Goal: Task Accomplishment & Management: Complete application form

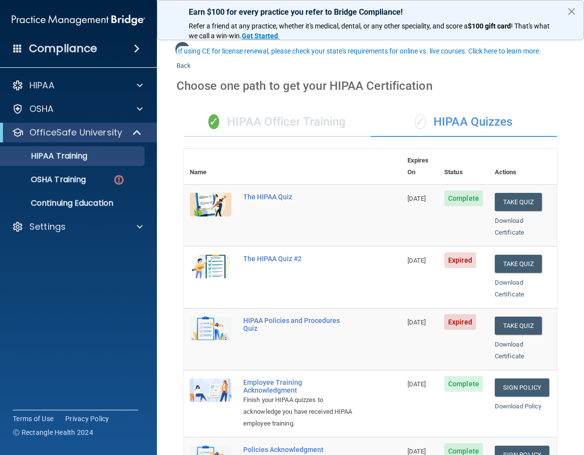
scroll to position [49, 0]
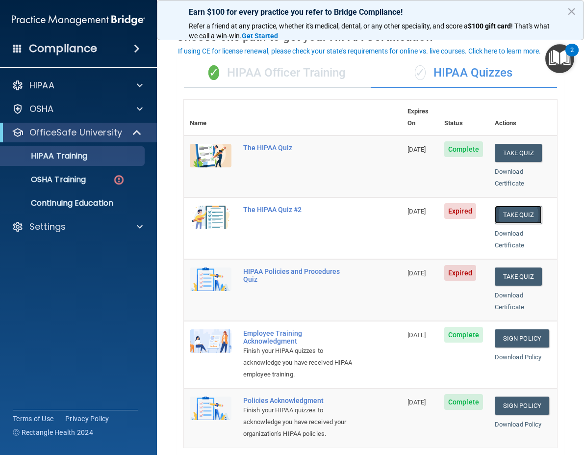
click at [519, 205] on button "Take Quiz" at bounding box center [518, 214] width 47 height 18
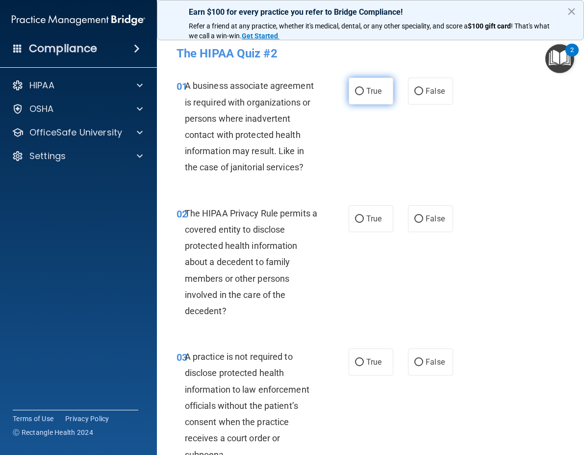
click at [351, 83] on label "True" at bounding box center [371, 90] width 45 height 27
click at [355, 88] on input "True" at bounding box center [359, 91] width 9 height 7
radio input "true"
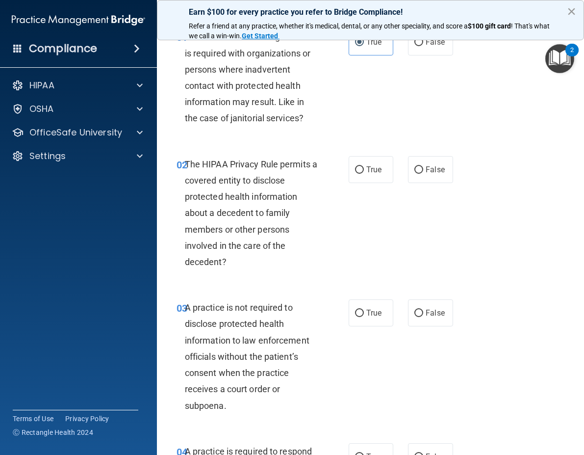
click at [572, 12] on button "×" at bounding box center [571, 11] width 9 height 16
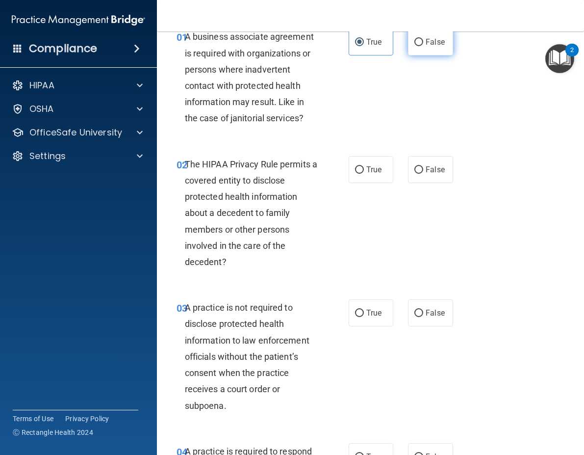
click at [435, 38] on span "False" at bounding box center [435, 41] width 19 height 9
click at [423, 39] on input "False" at bounding box center [418, 42] width 9 height 7
radio input "true"
radio input "false"
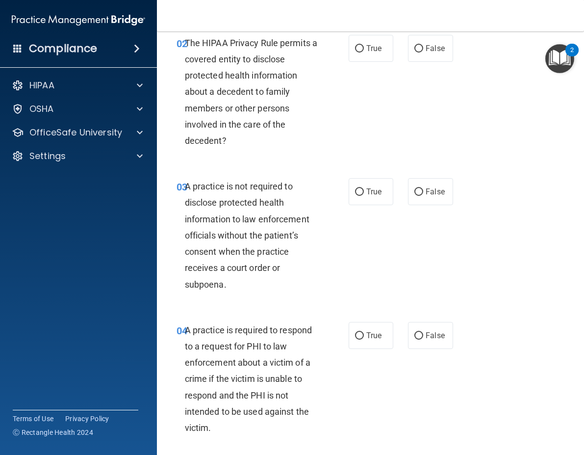
scroll to position [147, 0]
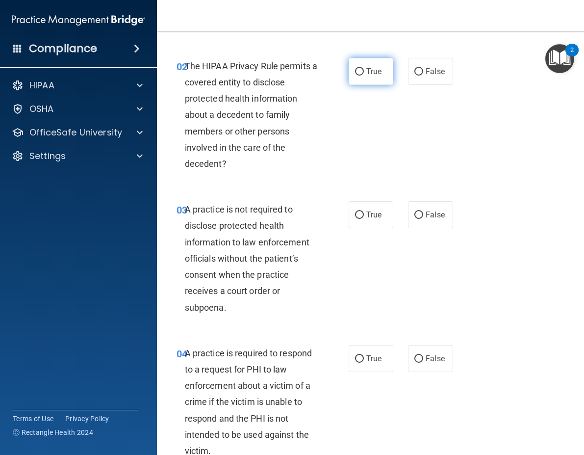
click at [366, 68] on span "True" at bounding box center [373, 71] width 15 height 9
click at [364, 68] on input "True" at bounding box center [359, 71] width 9 height 7
radio input "true"
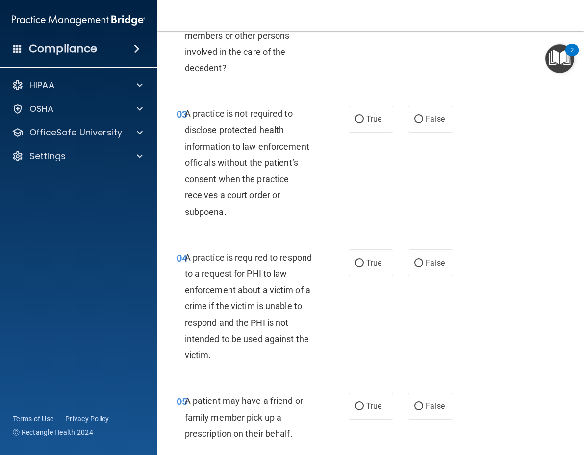
scroll to position [245, 0]
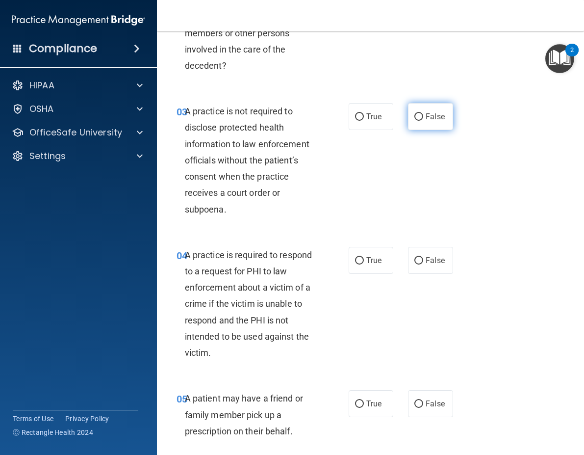
click at [408, 114] on label "False" at bounding box center [430, 116] width 45 height 27
click at [414, 114] on input "False" at bounding box center [418, 116] width 9 height 7
radio input "true"
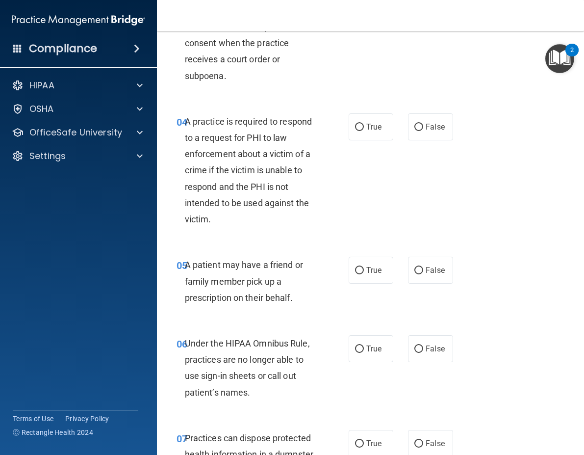
scroll to position [392, 0]
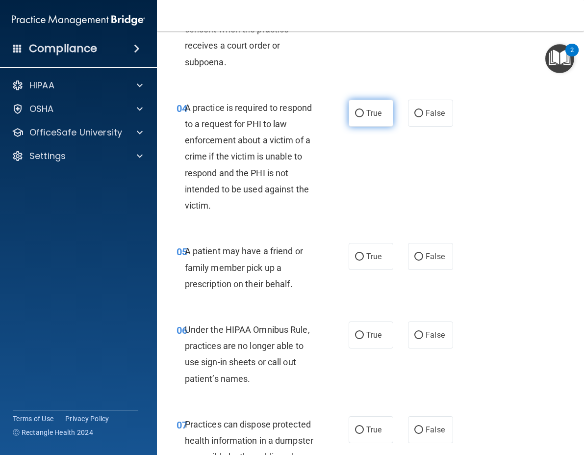
click at [358, 121] on label "True" at bounding box center [371, 113] width 45 height 27
click at [358, 117] on input "True" at bounding box center [359, 113] width 9 height 7
radio input "true"
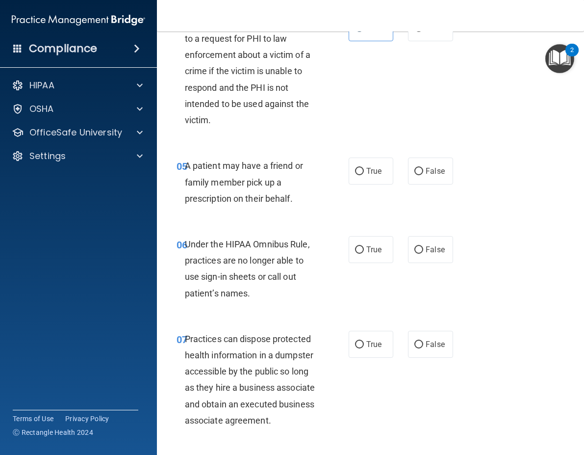
scroll to position [490, 0]
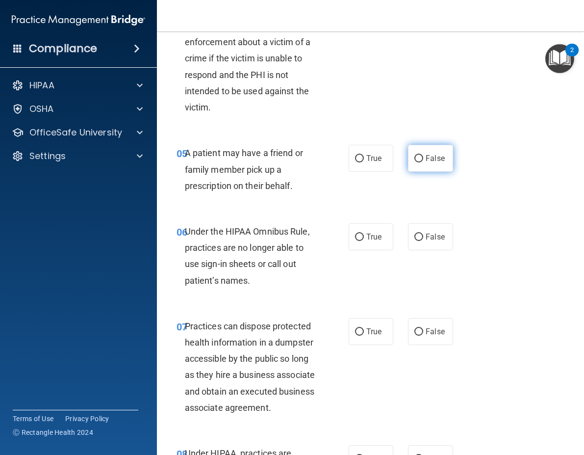
click at [436, 150] on label "False" at bounding box center [430, 158] width 45 height 27
click at [423, 155] on input "False" at bounding box center [418, 158] width 9 height 7
radio input "true"
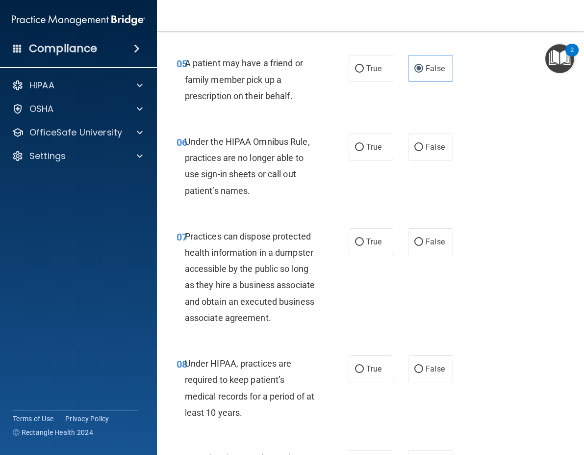
scroll to position [589, 0]
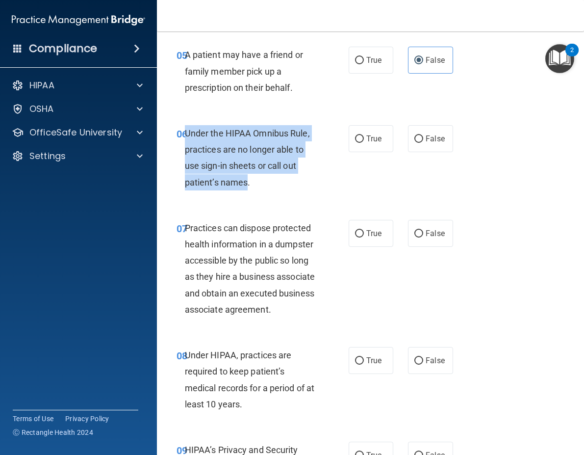
drag, startPoint x: 248, startPoint y: 184, endPoint x: 185, endPoint y: 130, distance: 82.4
click at [185, 130] on span "Under the HIPAA Omnibus Rule, practices are no longer able to use sign-in sheet…" at bounding box center [247, 157] width 125 height 59
drag, startPoint x: 185, startPoint y: 130, endPoint x: 230, endPoint y: 137, distance: 45.6
copy span "Under the HIPAA Omnibus Rule, practices are no longer able to use sign-in sheet…"
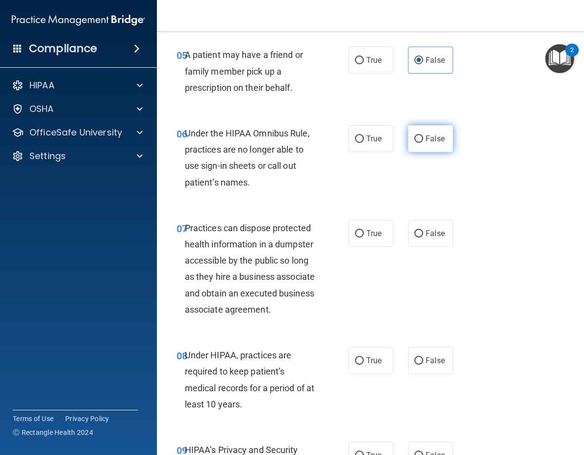
click at [408, 136] on label "False" at bounding box center [430, 138] width 45 height 27
click at [414, 136] on input "False" at bounding box center [418, 138] width 9 height 7
radio input "true"
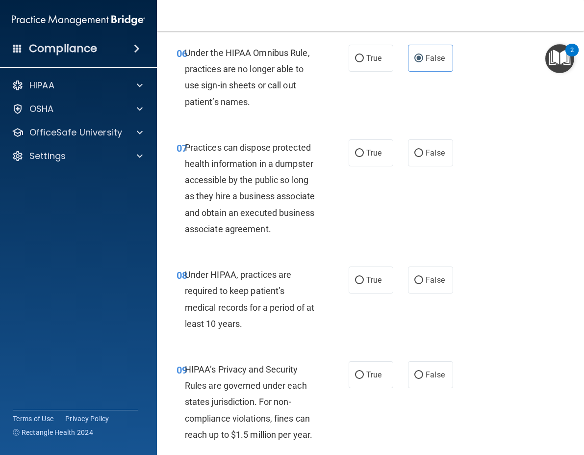
scroll to position [687, 0]
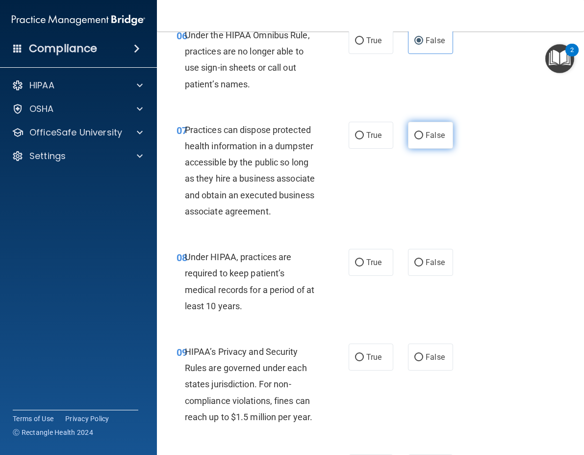
click at [426, 134] on span "False" at bounding box center [435, 134] width 19 height 9
click at [423, 134] on input "False" at bounding box center [418, 135] width 9 height 7
radio input "true"
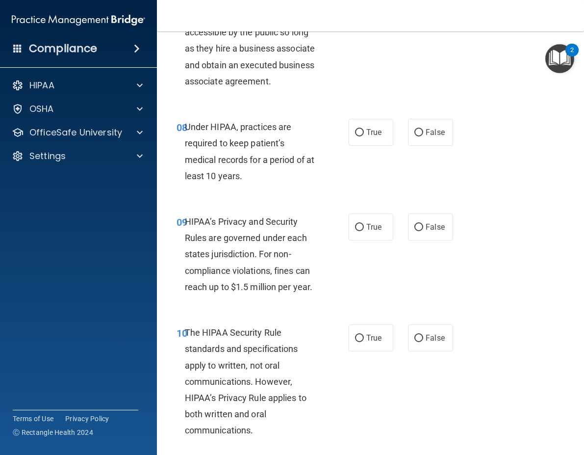
scroll to position [834, 0]
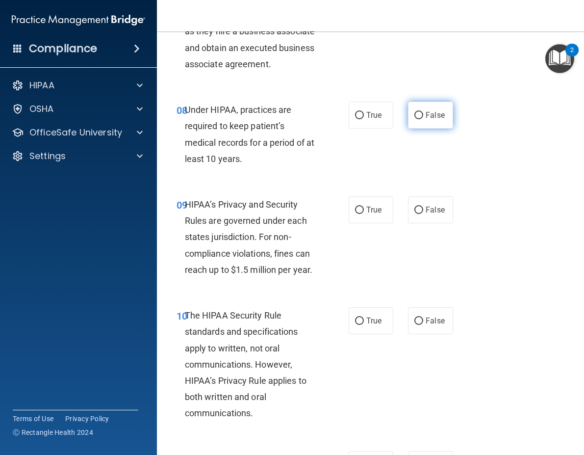
click at [408, 128] on label "False" at bounding box center [430, 115] width 45 height 27
click at [414, 119] on input "False" at bounding box center [418, 115] width 9 height 7
radio input "true"
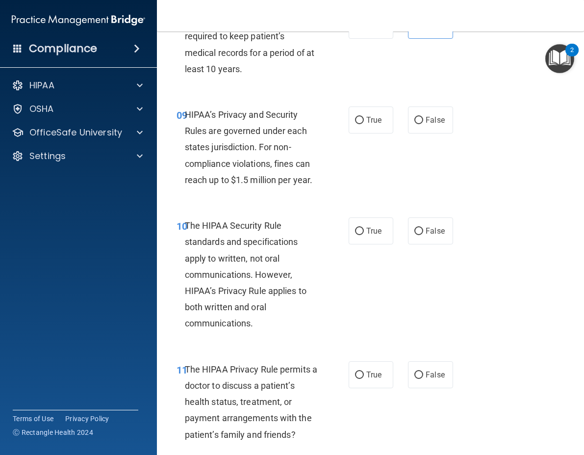
scroll to position [932, 0]
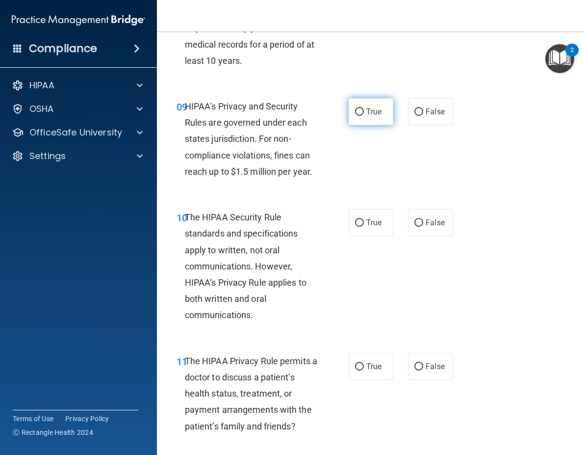
click at [378, 125] on label "True" at bounding box center [371, 111] width 45 height 27
click at [364, 116] on input "True" at bounding box center [359, 111] width 9 height 7
radio input "true"
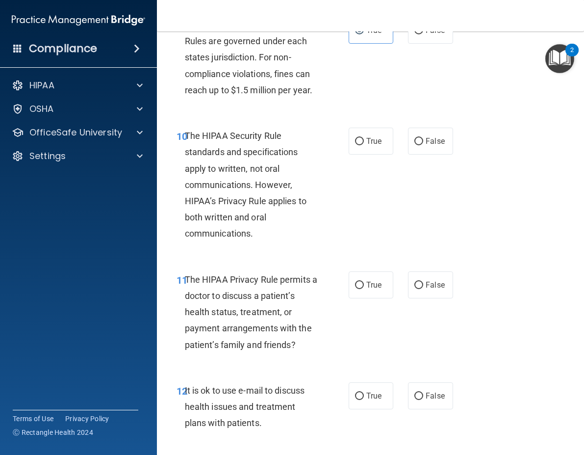
scroll to position [1030, 0]
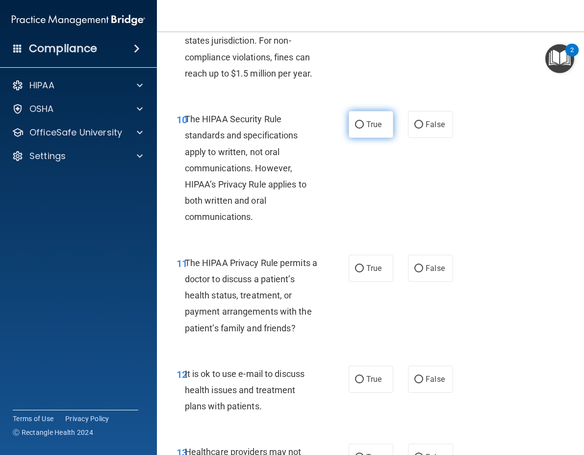
click at [374, 131] on label "True" at bounding box center [371, 124] width 45 height 27
click at [364, 128] on input "True" at bounding box center [359, 124] width 9 height 7
radio input "true"
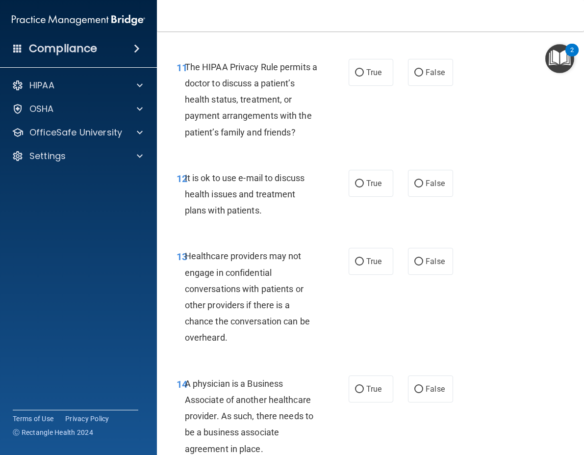
scroll to position [1226, 0]
click at [358, 76] on input "True" at bounding box center [359, 72] width 9 height 7
radio input "true"
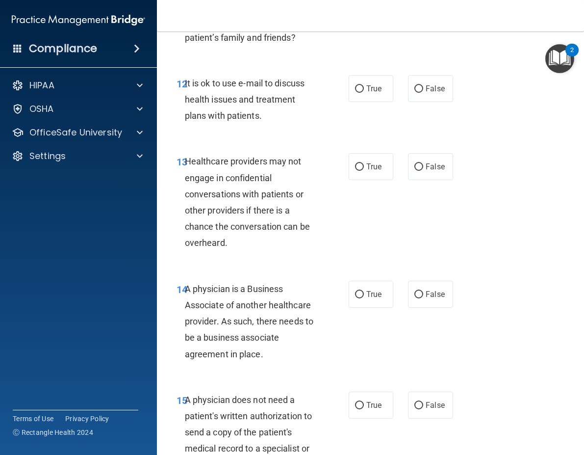
scroll to position [1324, 0]
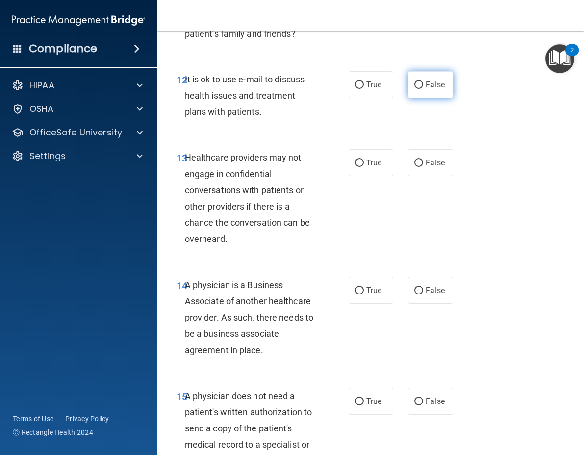
click at [431, 89] on span "False" at bounding box center [435, 84] width 19 height 9
click at [423, 89] on input "False" at bounding box center [418, 84] width 9 height 7
radio input "true"
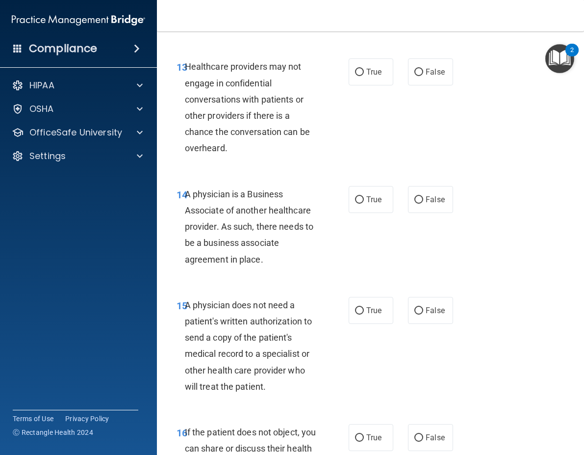
scroll to position [1422, 0]
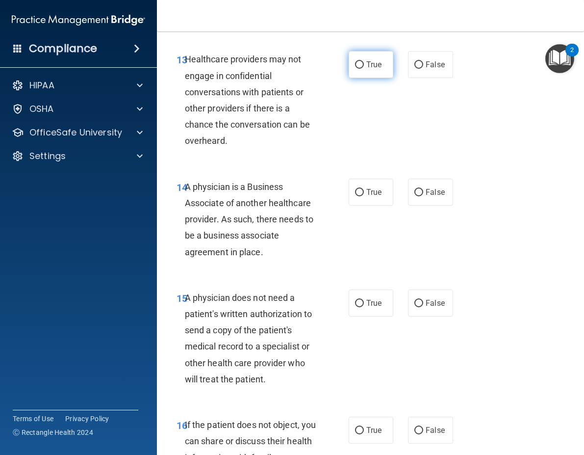
click at [379, 78] on label "True" at bounding box center [371, 64] width 45 height 27
click at [364, 69] on input "True" at bounding box center [359, 64] width 9 height 7
radio input "true"
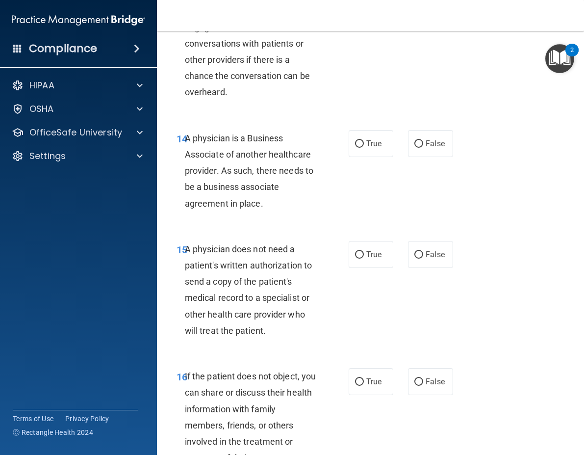
scroll to position [1471, 0]
click at [372, 156] on label "True" at bounding box center [371, 142] width 45 height 27
click at [364, 147] on input "True" at bounding box center [359, 143] width 9 height 7
radio input "true"
click at [412, 265] on label "False" at bounding box center [430, 253] width 45 height 27
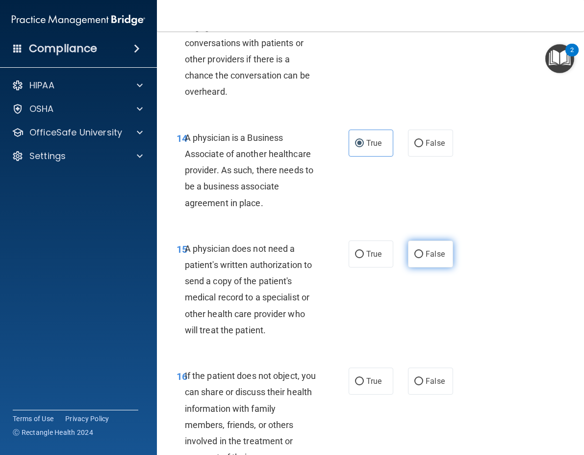
click at [414, 258] on input "False" at bounding box center [418, 254] width 9 height 7
radio input "true"
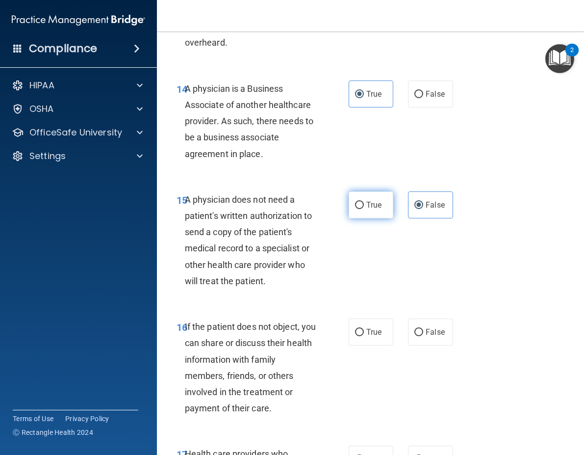
click at [361, 218] on label "True" at bounding box center [371, 204] width 45 height 27
click at [361, 209] on input "True" at bounding box center [359, 205] width 9 height 7
radio input "true"
radio input "false"
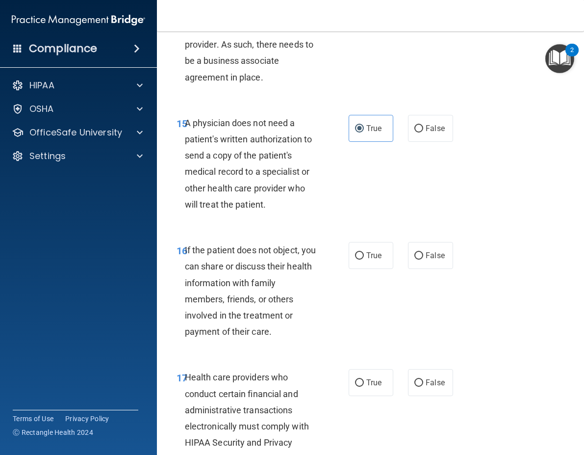
scroll to position [1667, 0]
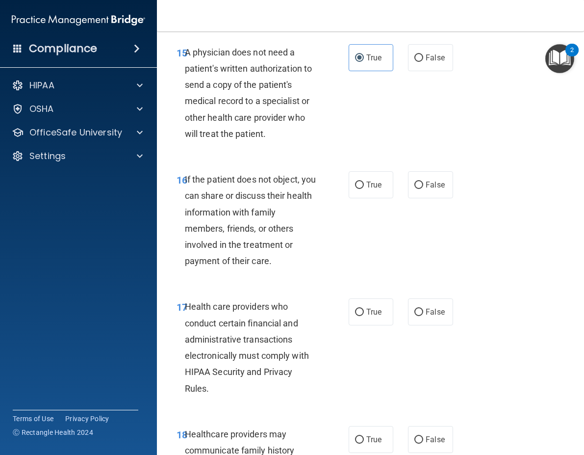
click at [349, 198] on label "True" at bounding box center [371, 184] width 45 height 27
click at [355, 189] on input "True" at bounding box center [359, 184] width 9 height 7
radio input "true"
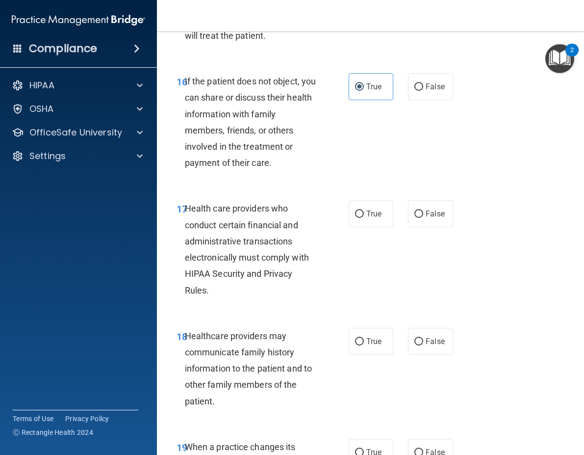
scroll to position [1815, 0]
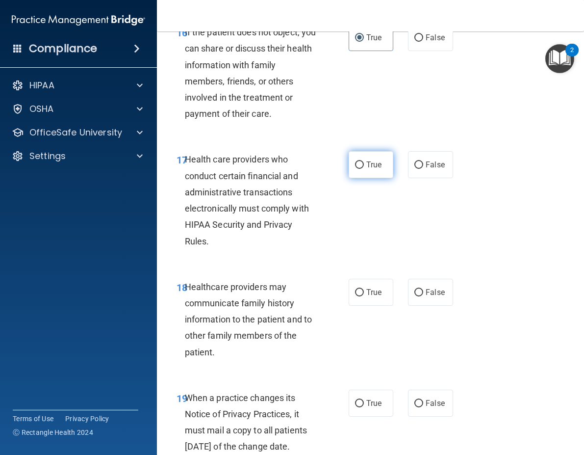
click at [366, 169] on span "True" at bounding box center [373, 164] width 15 height 9
click at [362, 169] on input "True" at bounding box center [359, 164] width 9 height 7
radio input "true"
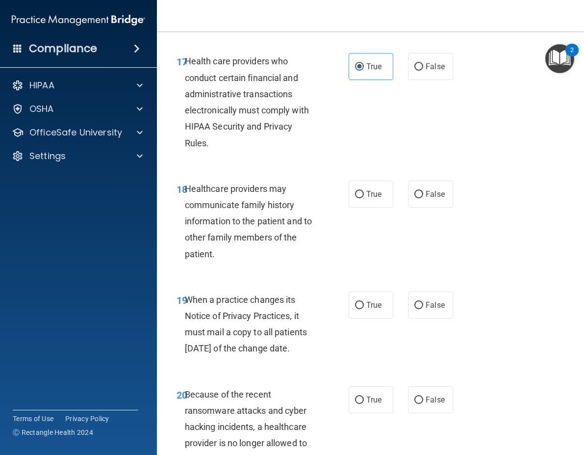
scroll to position [1962, 0]
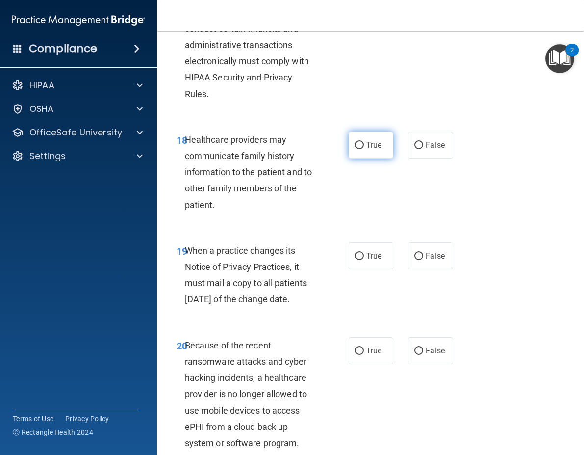
click at [361, 158] on label "True" at bounding box center [371, 144] width 45 height 27
click at [361, 149] on input "True" at bounding box center [359, 145] width 9 height 7
radio input "true"
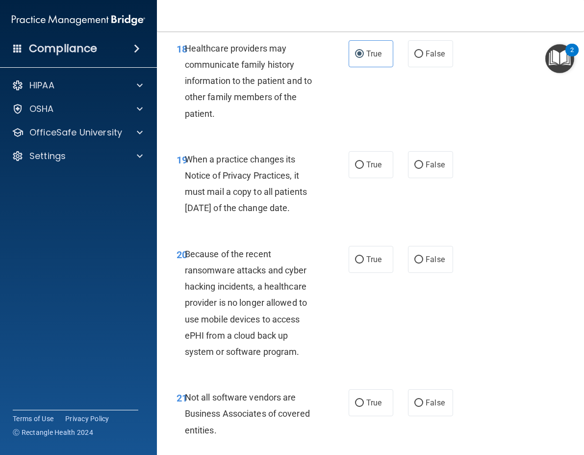
scroll to position [2060, 0]
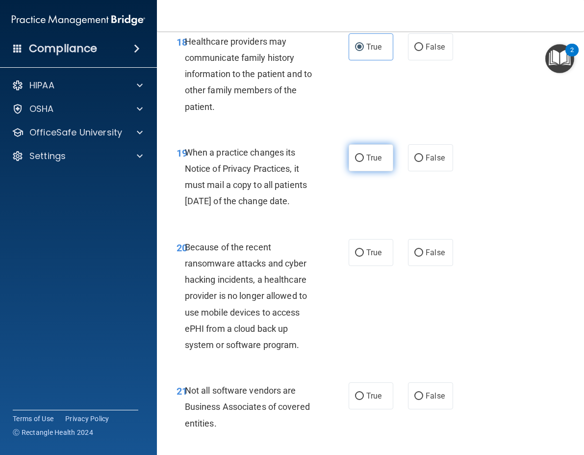
click at [358, 162] on input "True" at bounding box center [359, 157] width 9 height 7
radio input "true"
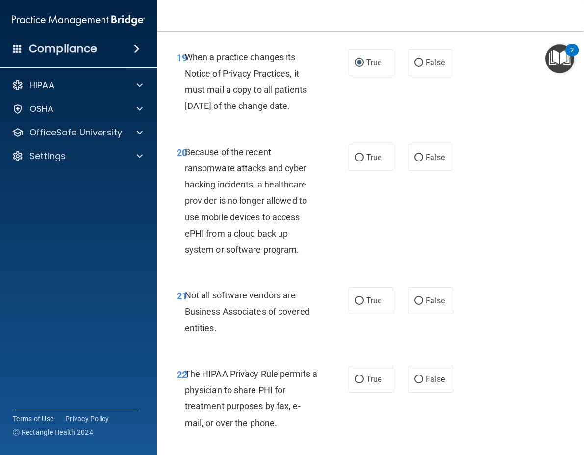
scroll to position [2158, 0]
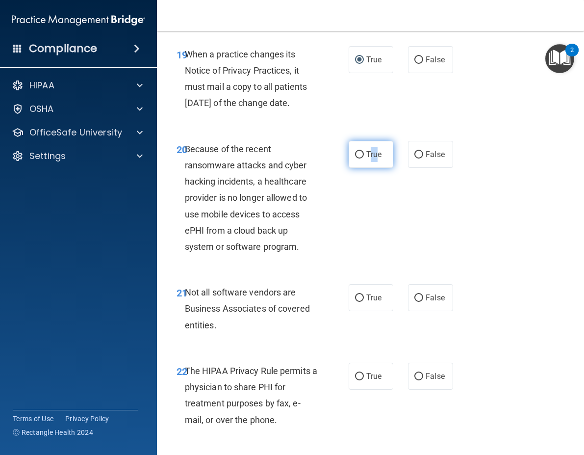
click at [373, 168] on label "True" at bounding box center [371, 154] width 45 height 27
click at [368, 168] on label "True" at bounding box center [371, 154] width 45 height 27
click at [364, 158] on input "True" at bounding box center [359, 154] width 9 height 7
radio input "true"
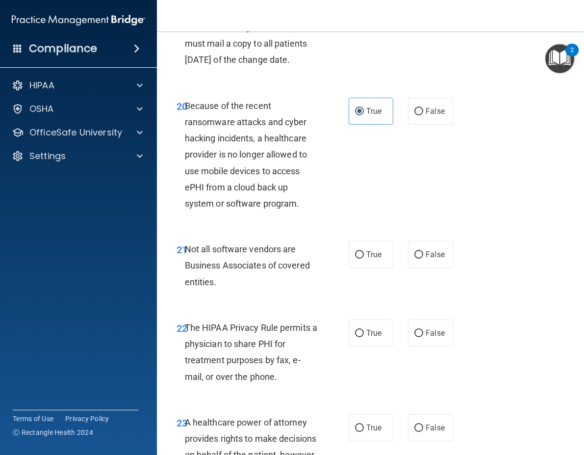
scroll to position [2256, 0]
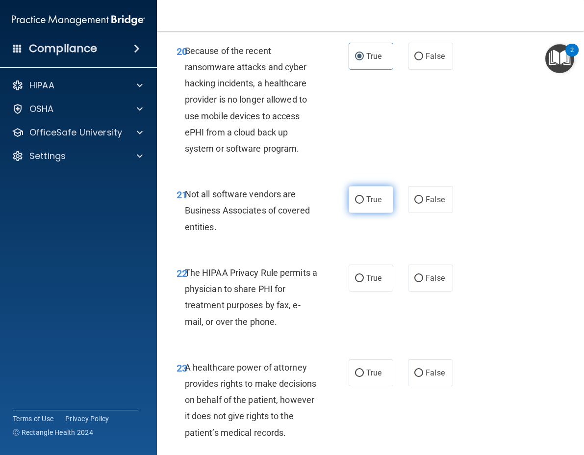
click at [363, 213] on label "True" at bounding box center [371, 199] width 45 height 27
click at [363, 204] on input "True" at bounding box center [359, 199] width 9 height 7
radio input "true"
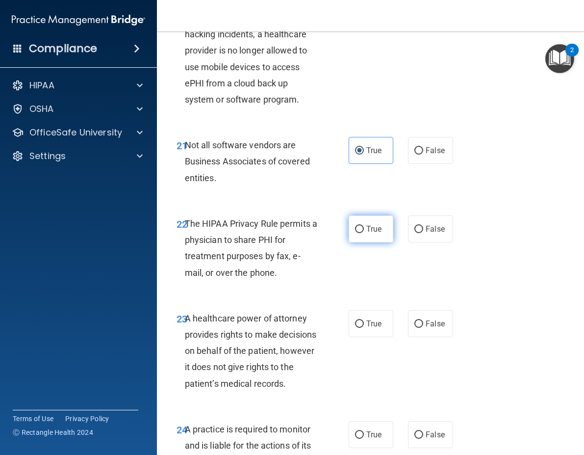
click at [383, 242] on label "True" at bounding box center [371, 228] width 45 height 27
click at [364, 233] on input "True" at bounding box center [359, 229] width 9 height 7
radio input "true"
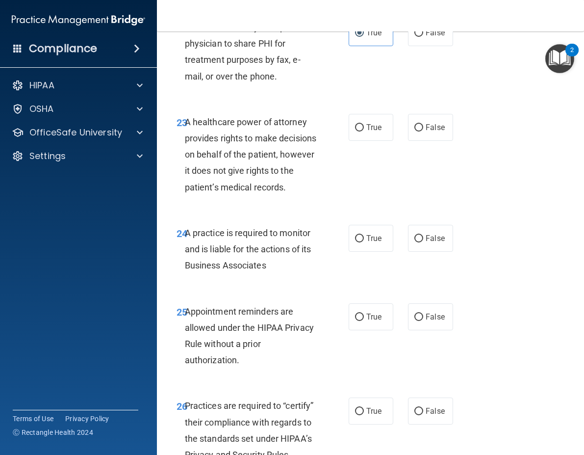
scroll to position [2550, 0]
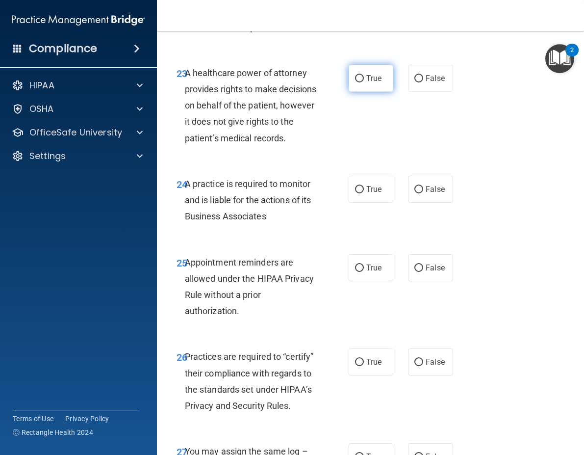
click at [368, 83] on span "True" at bounding box center [373, 78] width 15 height 9
click at [364, 82] on input "True" at bounding box center [359, 78] width 9 height 7
radio input "true"
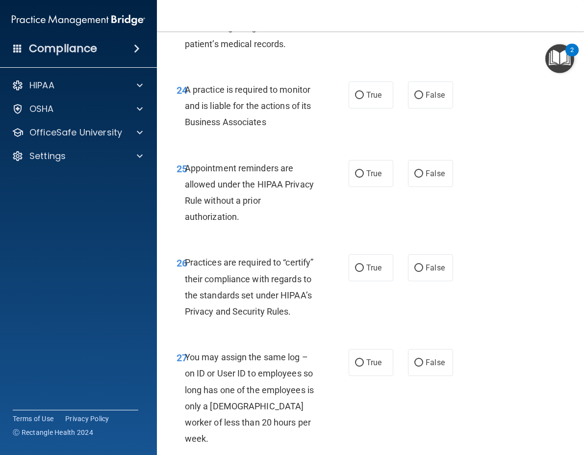
scroll to position [2648, 0]
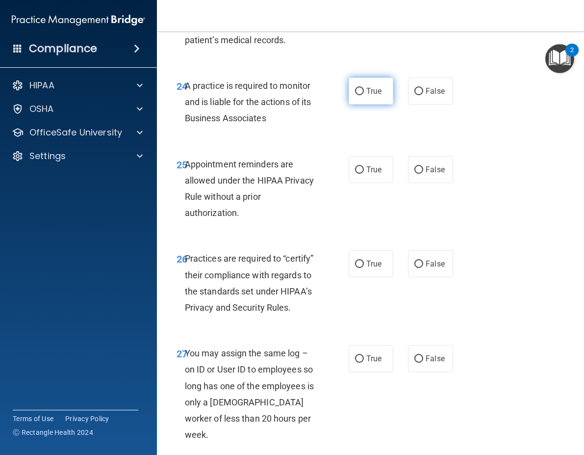
click at [376, 104] on label "True" at bounding box center [371, 90] width 45 height 27
click at [364, 95] on input "True" at bounding box center [359, 91] width 9 height 7
radio input "true"
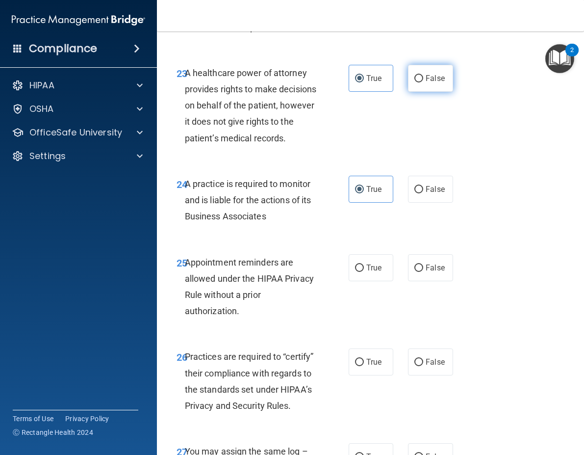
click at [409, 92] on label "False" at bounding box center [430, 78] width 45 height 27
click at [414, 82] on input "False" at bounding box center [418, 78] width 9 height 7
radio input "true"
radio input "false"
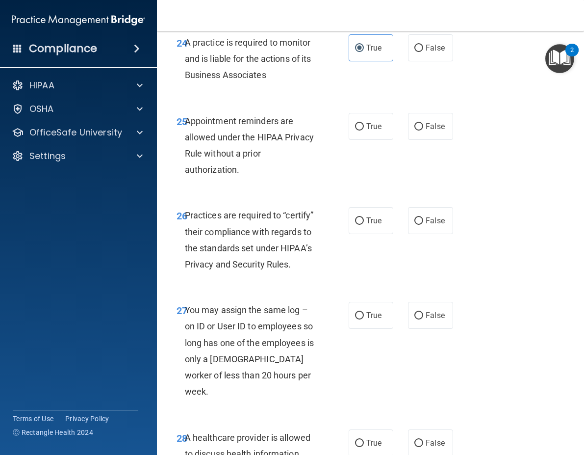
scroll to position [2697, 0]
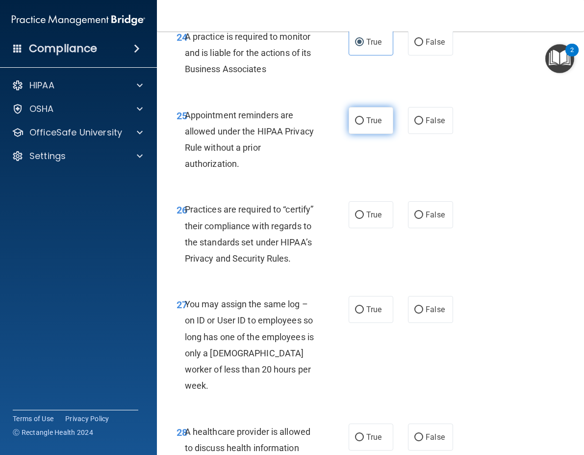
click at [377, 134] on label "True" at bounding box center [371, 120] width 45 height 27
click at [364, 125] on input "True" at bounding box center [359, 120] width 9 height 7
radio input "true"
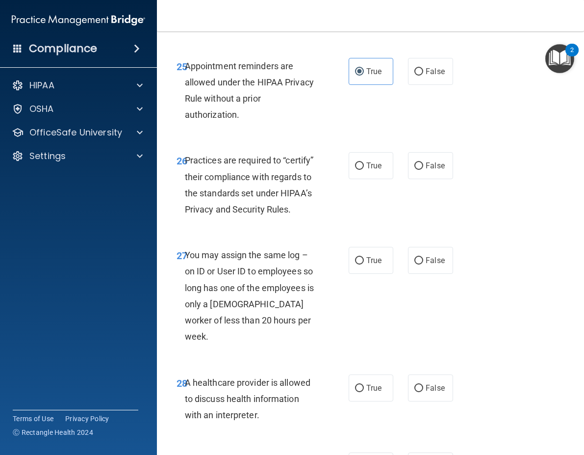
scroll to position [2795, 0]
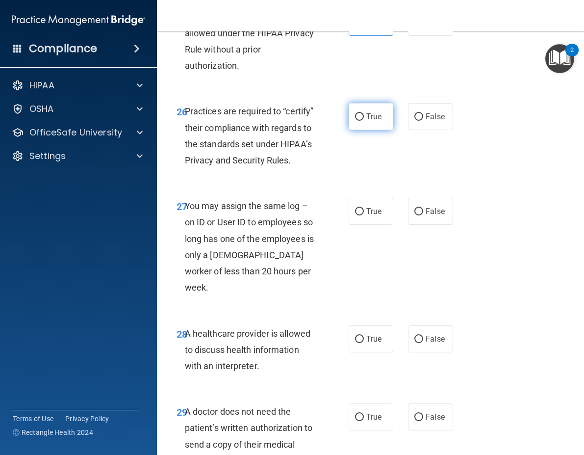
click at [374, 130] on label "True" at bounding box center [371, 116] width 45 height 27
click at [364, 121] on input "True" at bounding box center [359, 116] width 9 height 7
radio input "true"
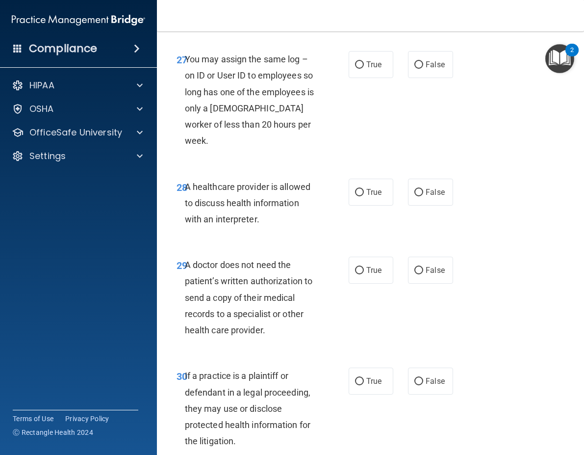
scroll to position [2943, 0]
click at [430, 69] on span "False" at bounding box center [435, 63] width 19 height 9
click at [423, 68] on input "False" at bounding box center [418, 64] width 9 height 7
radio input "true"
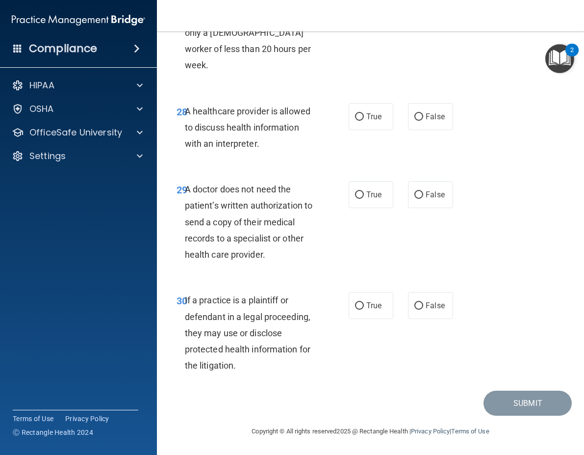
scroll to position [3041, 0]
click at [366, 121] on span "True" at bounding box center [373, 116] width 15 height 9
click at [362, 121] on input "True" at bounding box center [359, 116] width 9 height 7
radio input "true"
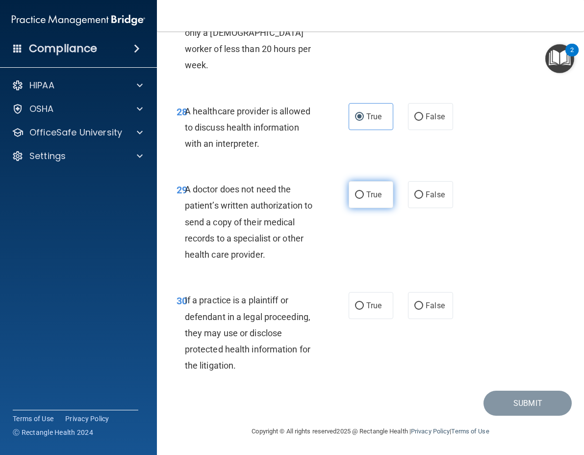
click at [355, 197] on input "True" at bounding box center [359, 194] width 9 height 7
radio input "true"
click at [430, 187] on label "False" at bounding box center [430, 194] width 45 height 27
click at [423, 191] on input "False" at bounding box center [418, 194] width 9 height 7
radio input "true"
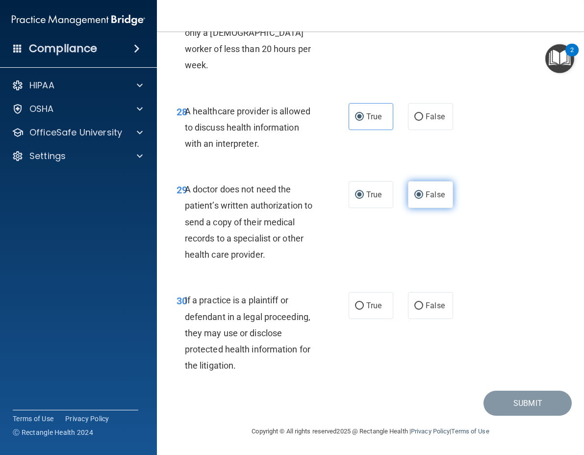
radio input "false"
click at [370, 308] on span "True" at bounding box center [373, 305] width 15 height 9
click at [364, 308] on input "True" at bounding box center [359, 305] width 9 height 7
radio input "true"
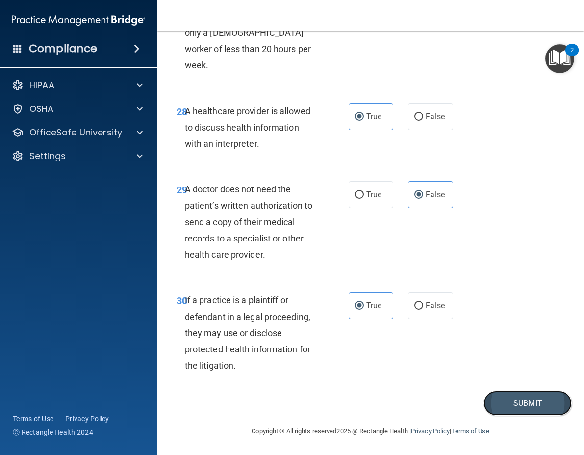
click at [532, 399] on button "Submit" at bounding box center [528, 402] width 88 height 25
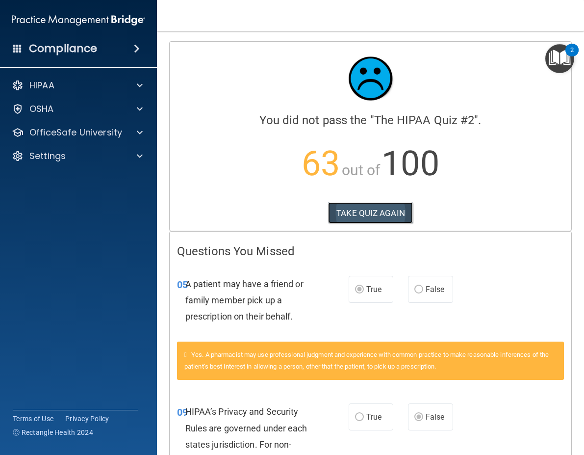
click at [377, 208] on button "TAKE QUIZ AGAIN" at bounding box center [370, 213] width 85 height 22
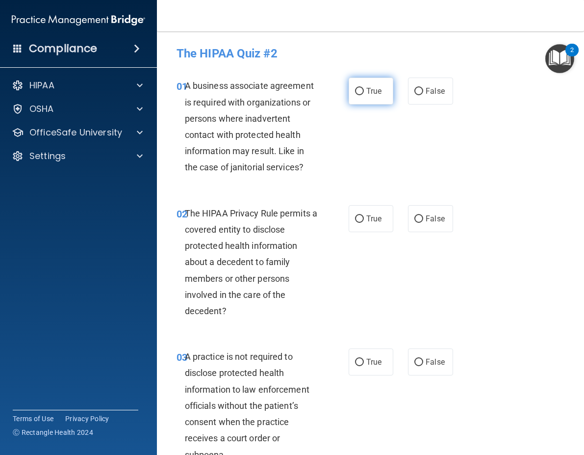
click at [360, 100] on label "True" at bounding box center [371, 90] width 45 height 27
click at [360, 95] on input "True" at bounding box center [359, 91] width 9 height 7
radio input "true"
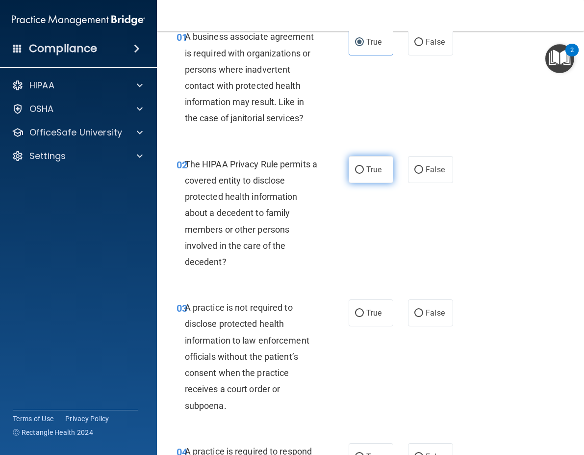
click at [380, 171] on label "True" at bounding box center [371, 169] width 45 height 27
click at [364, 171] on input "True" at bounding box center [359, 169] width 9 height 7
radio input "true"
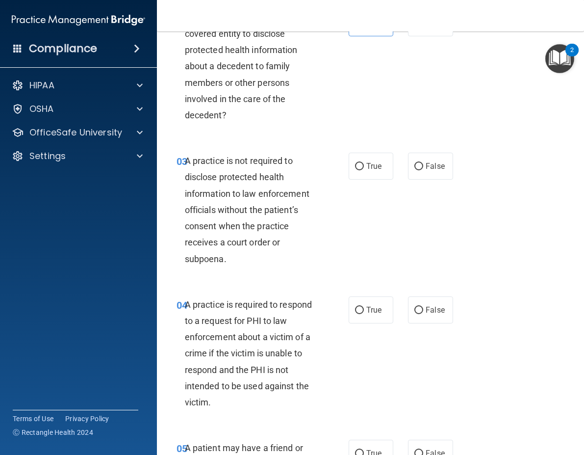
scroll to position [196, 0]
click at [426, 165] on span "False" at bounding box center [435, 165] width 19 height 9
click at [421, 165] on input "False" at bounding box center [418, 165] width 9 height 7
radio input "true"
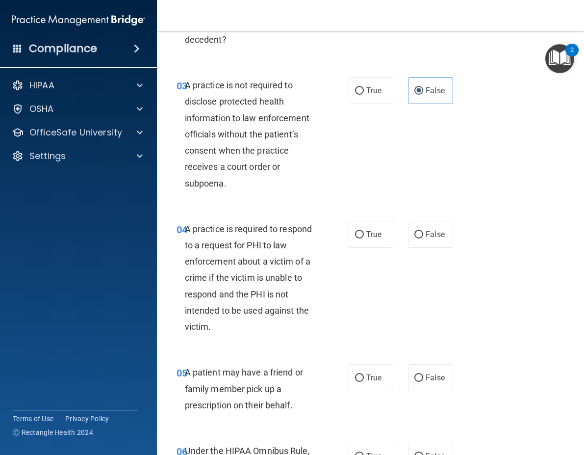
scroll to position [294, 0]
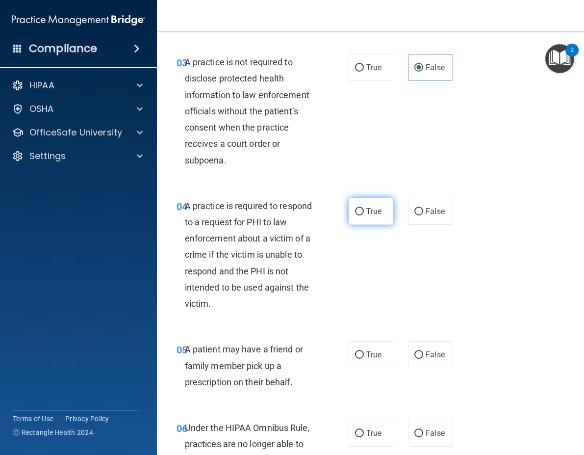
click at [366, 209] on span "True" at bounding box center [373, 210] width 15 height 9
click at [364, 209] on input "True" at bounding box center [359, 211] width 9 height 7
radio input "true"
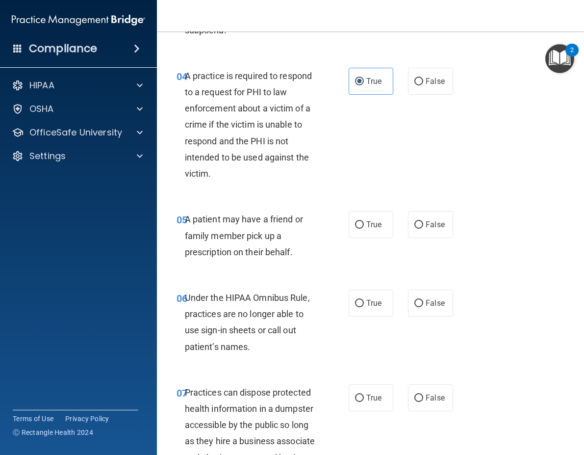
scroll to position [441, 0]
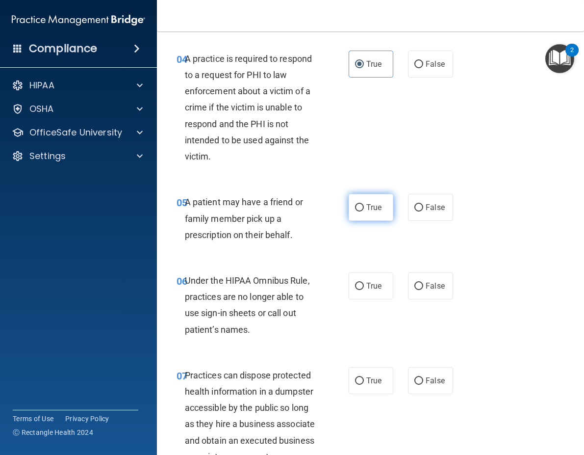
click at [361, 206] on label "True" at bounding box center [371, 207] width 45 height 27
click at [361, 206] on input "True" at bounding box center [359, 207] width 9 height 7
radio input "true"
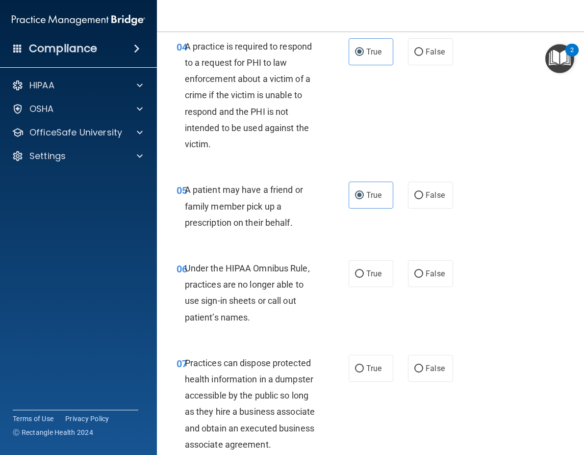
scroll to position [490, 0]
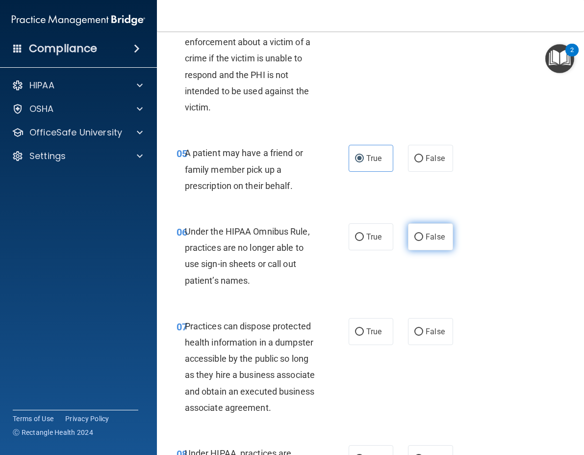
click at [414, 235] on input "False" at bounding box center [418, 236] width 9 height 7
radio input "true"
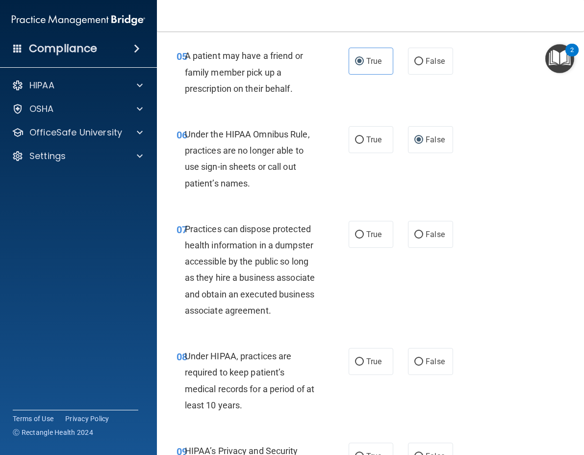
scroll to position [589, 0]
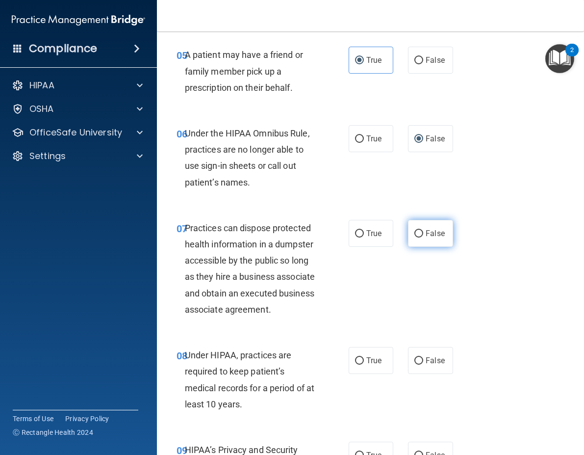
click at [436, 239] on label "False" at bounding box center [430, 233] width 45 height 27
click at [423, 237] on input "False" at bounding box center [418, 233] width 9 height 7
radio input "true"
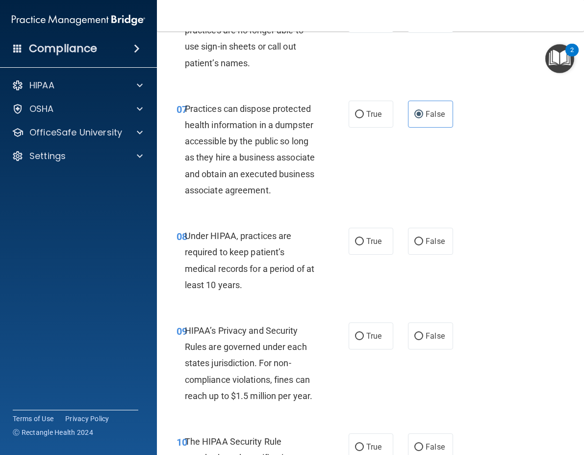
scroll to position [736, 0]
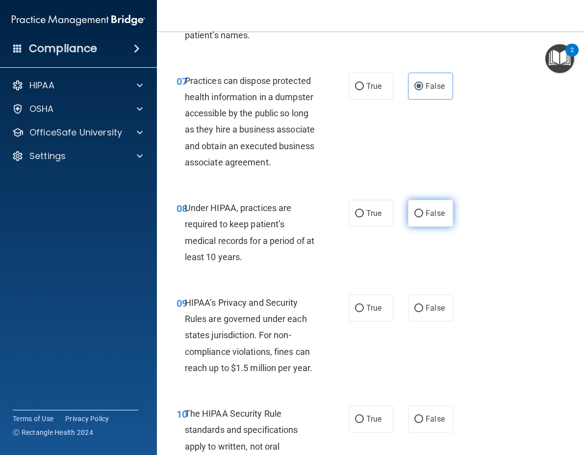
click at [416, 217] on input "False" at bounding box center [418, 213] width 9 height 7
radio input "true"
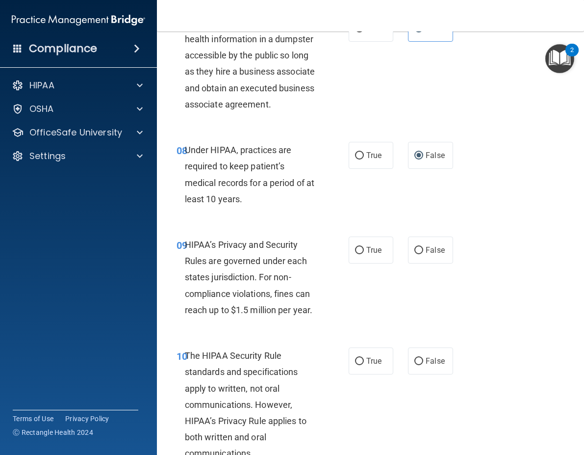
scroll to position [834, 0]
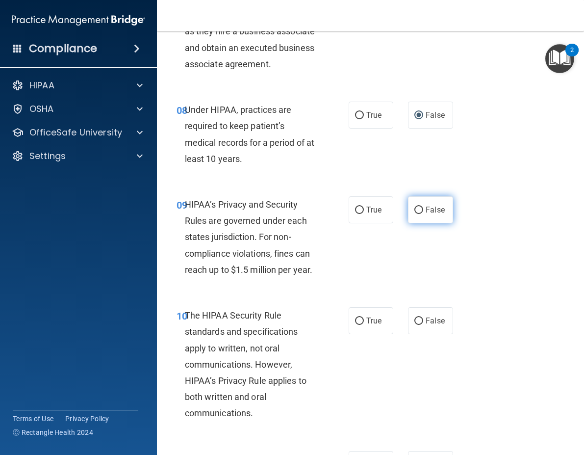
click at [414, 214] on input "False" at bounding box center [418, 209] width 9 height 7
radio input "true"
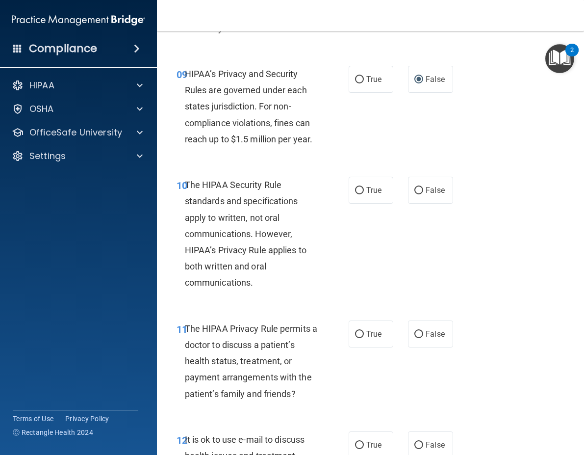
scroll to position [981, 0]
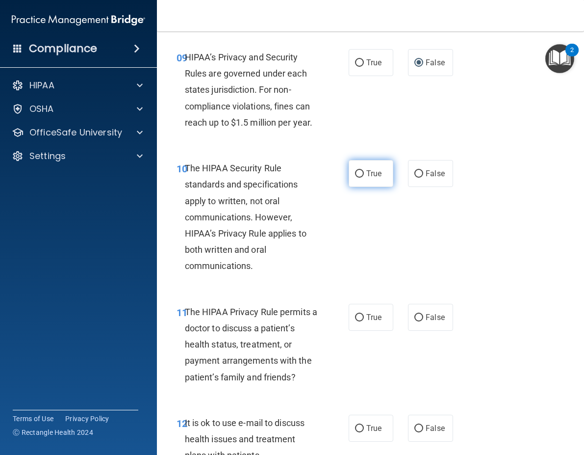
click at [374, 178] on span "True" at bounding box center [373, 173] width 15 height 9
click at [364, 178] on input "True" at bounding box center [359, 173] width 9 height 7
radio input "true"
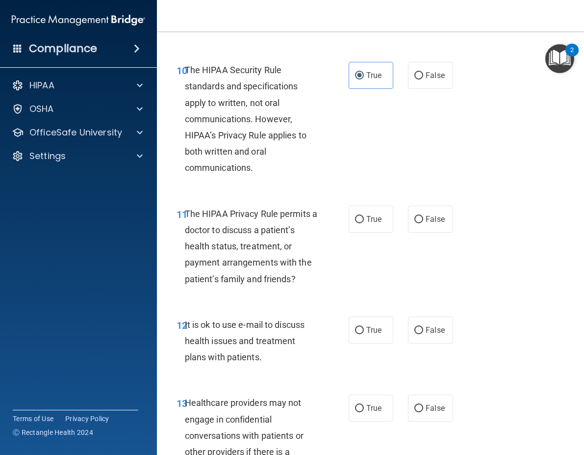
scroll to position [1128, 0]
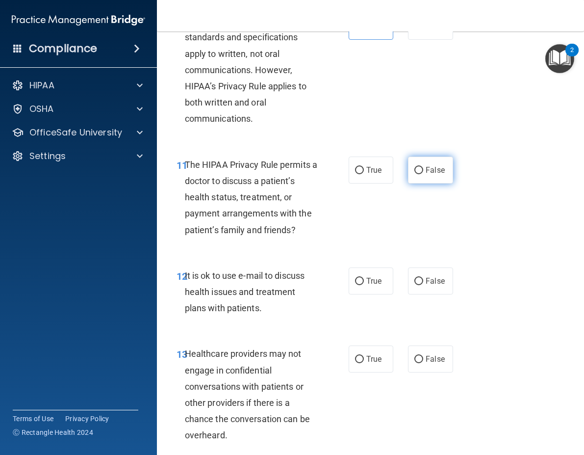
click at [414, 174] on input "False" at bounding box center [418, 170] width 9 height 7
radio input "true"
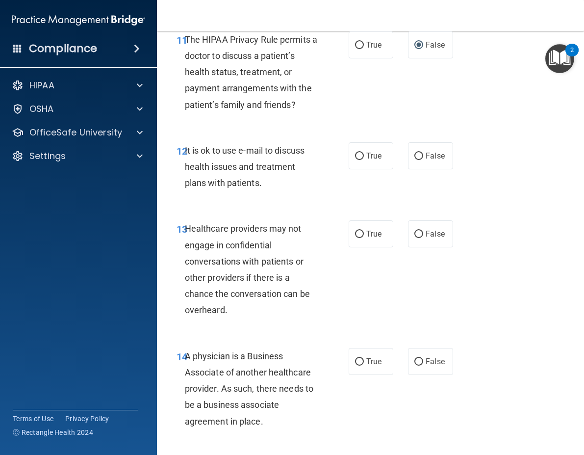
scroll to position [1275, 0]
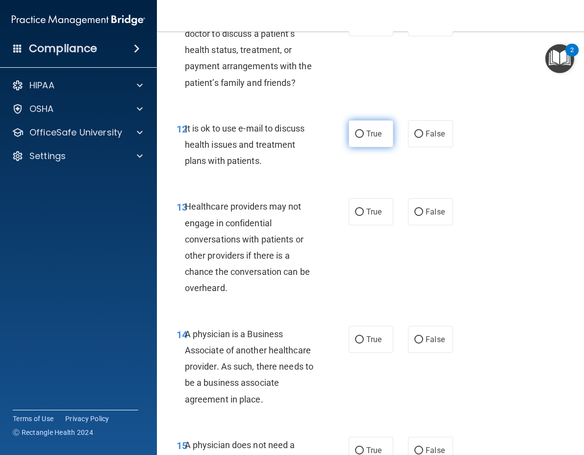
click at [370, 138] on span "True" at bounding box center [373, 133] width 15 height 9
click at [364, 138] on input "True" at bounding box center [359, 133] width 9 height 7
radio input "true"
click at [431, 225] on label "False" at bounding box center [430, 211] width 45 height 27
click at [423, 216] on input "False" at bounding box center [418, 211] width 9 height 7
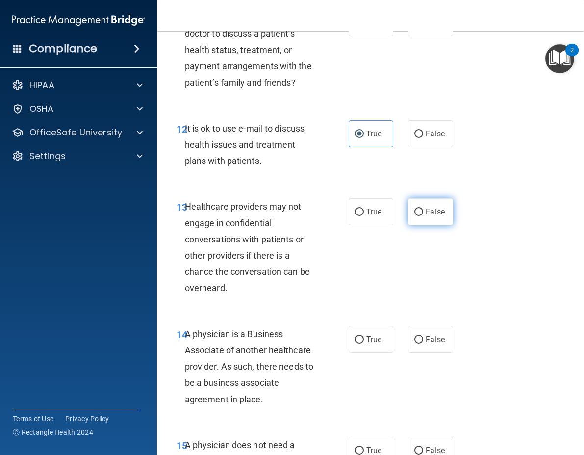
radio input "true"
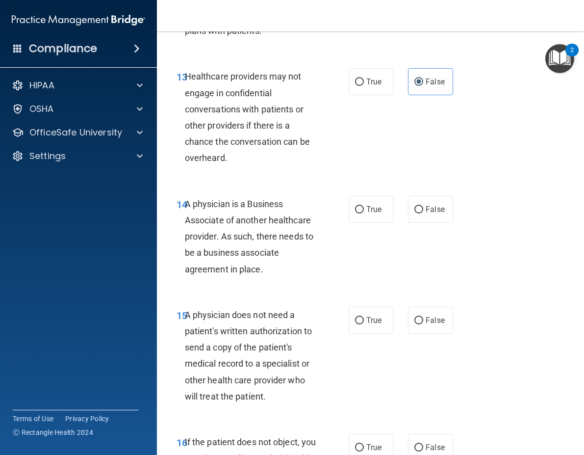
scroll to position [1422, 0]
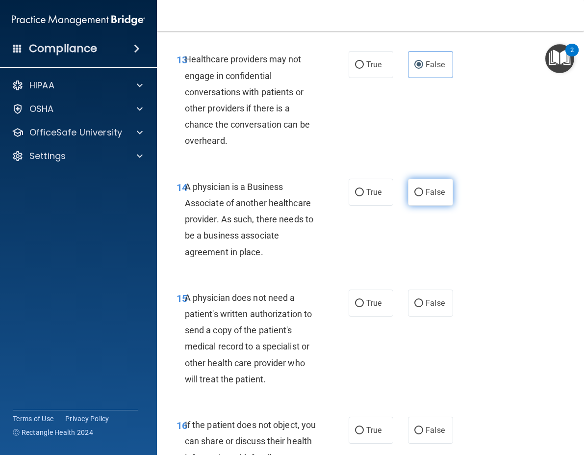
click at [424, 205] on label "False" at bounding box center [430, 192] width 45 height 27
click at [423, 196] on input "False" at bounding box center [418, 192] width 9 height 7
radio input "true"
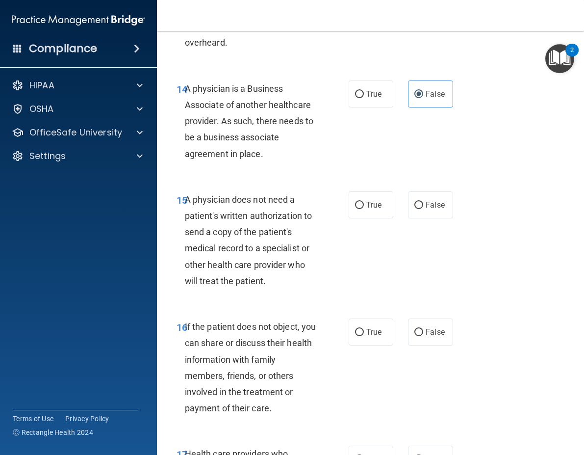
scroll to position [1569, 0]
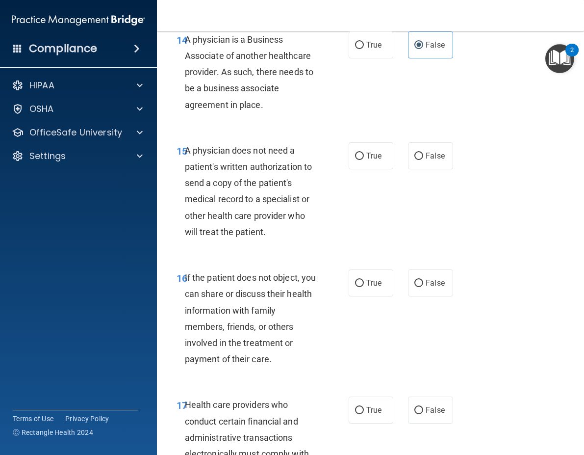
click at [344, 178] on div "15 A physician does not need a patient's written authorization to send a copy o…" at bounding box center [263, 193] width 202 height 102
click at [361, 169] on label "True" at bounding box center [371, 155] width 45 height 27
click at [361, 160] on input "True" at bounding box center [359, 156] width 9 height 7
radio input "true"
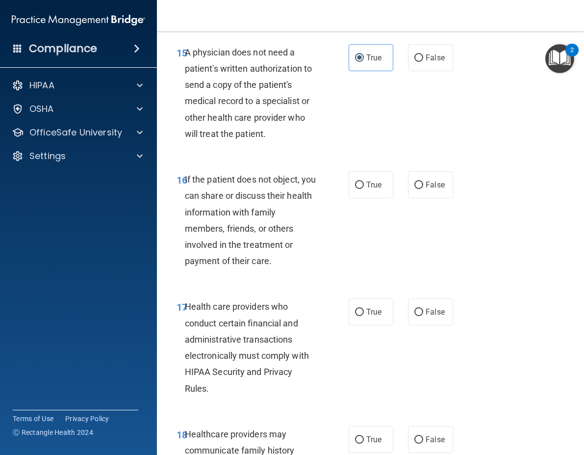
scroll to position [1716, 0]
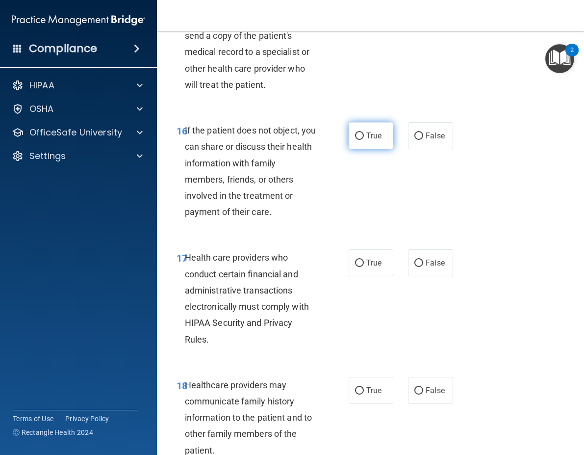
click at [361, 149] on label "True" at bounding box center [371, 135] width 45 height 27
click at [361, 140] on input "True" at bounding box center [359, 135] width 9 height 7
radio input "true"
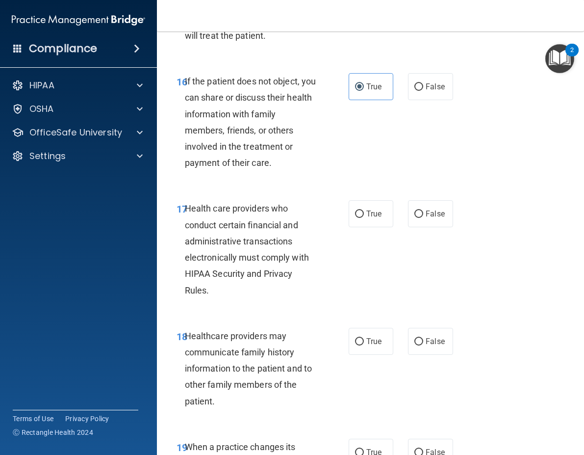
scroll to position [1815, 0]
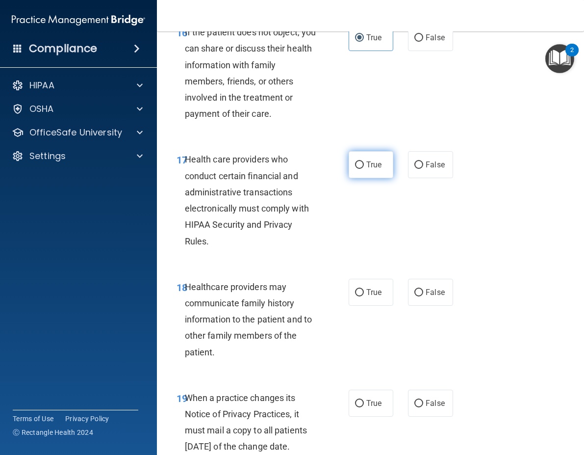
click at [359, 169] on input "True" at bounding box center [359, 164] width 9 height 7
radio input "true"
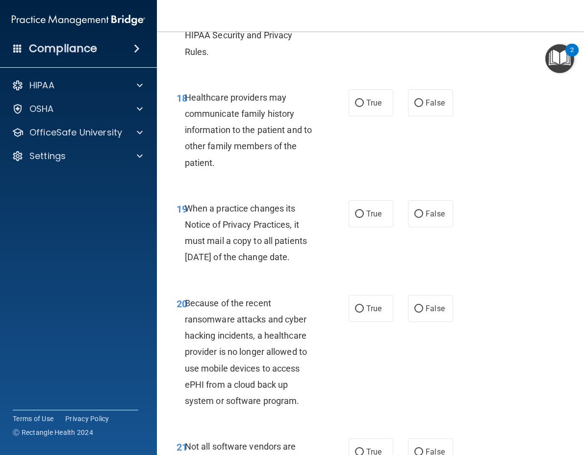
scroll to position [2011, 0]
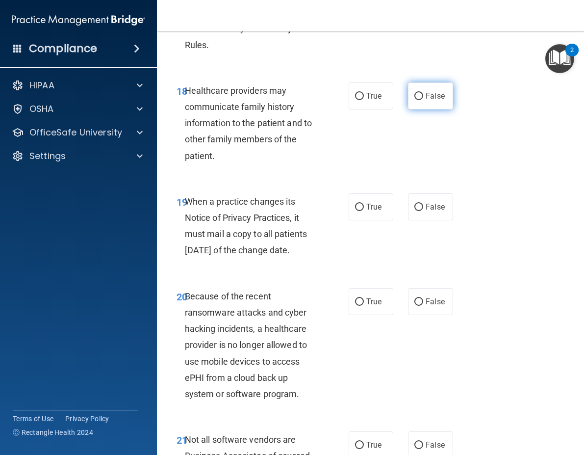
click at [429, 101] on span "False" at bounding box center [435, 95] width 19 height 9
click at [423, 100] on input "False" at bounding box center [418, 96] width 9 height 7
radio input "true"
click at [431, 211] on span "False" at bounding box center [435, 206] width 19 height 9
click at [423, 211] on input "False" at bounding box center [418, 207] width 9 height 7
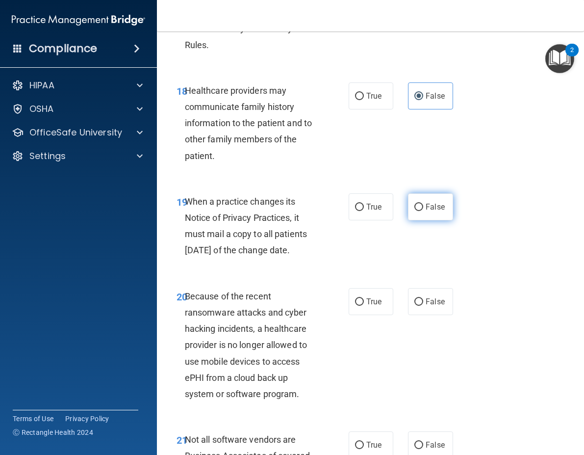
radio input "true"
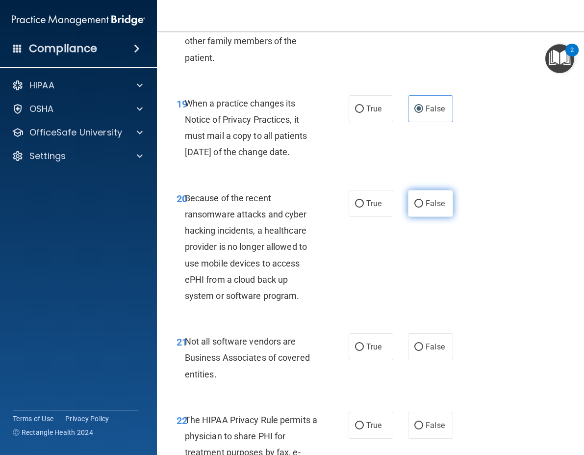
click at [427, 208] on span "False" at bounding box center [435, 203] width 19 height 9
click at [423, 207] on input "False" at bounding box center [418, 203] width 9 height 7
radio input "true"
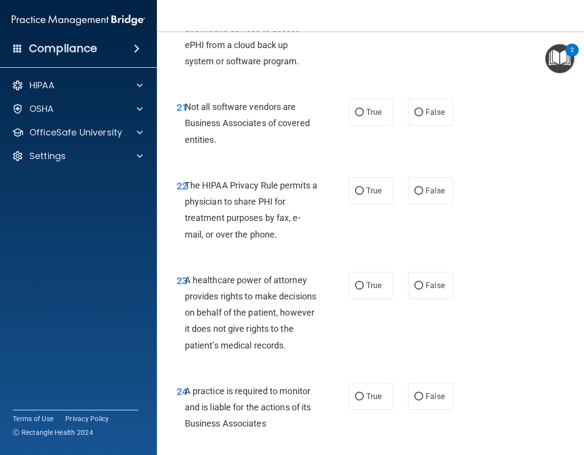
scroll to position [2354, 0]
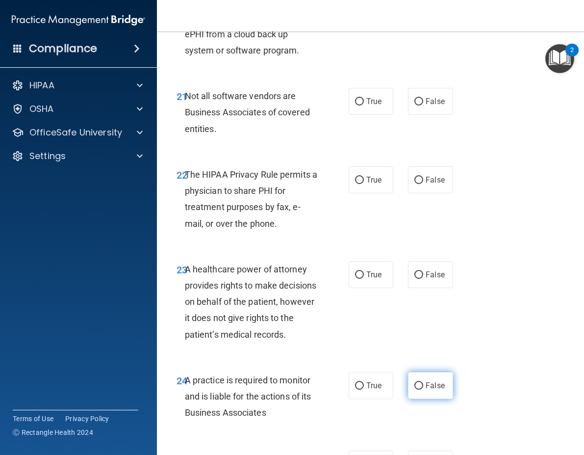
click at [434, 390] on span "False" at bounding box center [435, 385] width 19 height 9
click at [423, 389] on input "False" at bounding box center [418, 385] width 9 height 7
radio input "true"
click at [372, 106] on span "True" at bounding box center [373, 101] width 15 height 9
click at [364, 105] on input "True" at bounding box center [359, 101] width 9 height 7
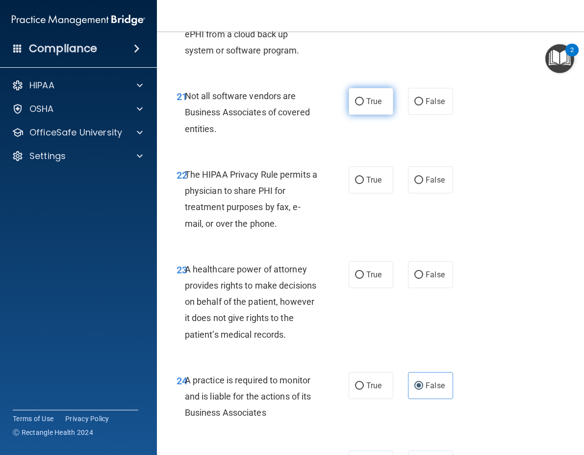
radio input "true"
click at [357, 193] on label "True" at bounding box center [371, 179] width 45 height 27
click at [357, 184] on input "True" at bounding box center [359, 180] width 9 height 7
radio input "true"
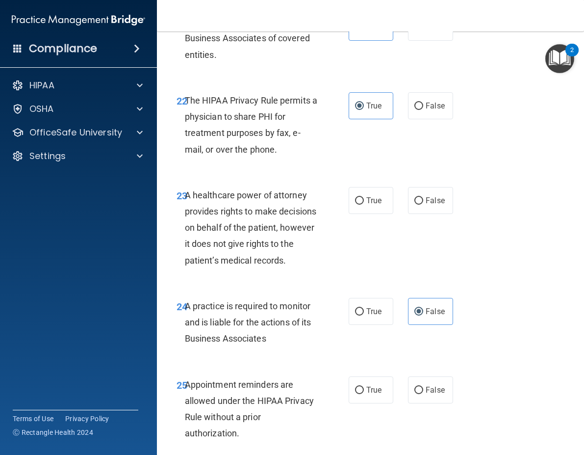
scroll to position [2452, 0]
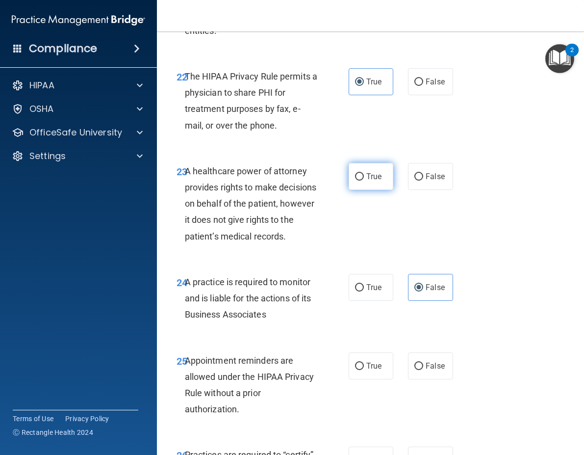
click at [357, 180] on input "True" at bounding box center [359, 176] width 9 height 7
radio input "true"
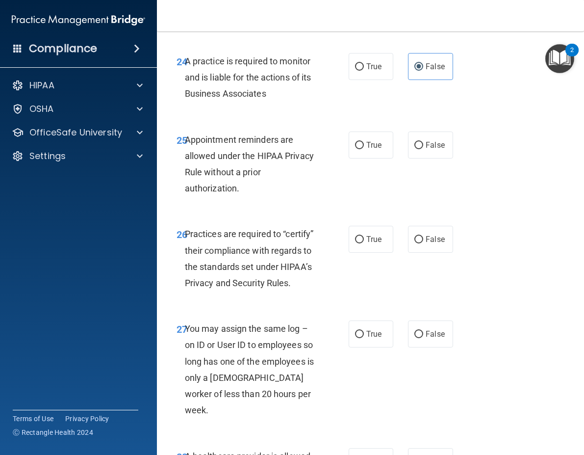
scroll to position [2697, 0]
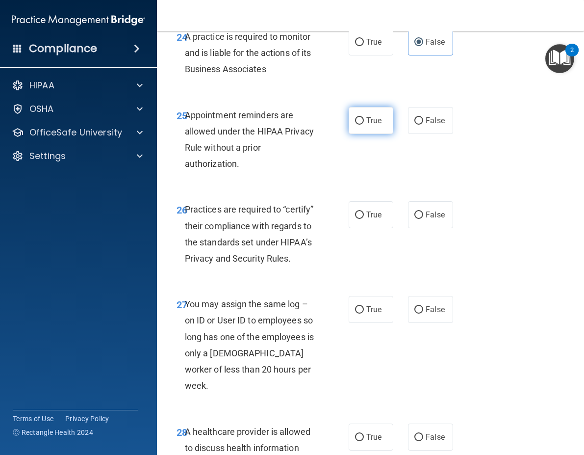
click at [368, 125] on span "True" at bounding box center [373, 120] width 15 height 9
click at [364, 125] on input "True" at bounding box center [359, 120] width 9 height 7
radio input "true"
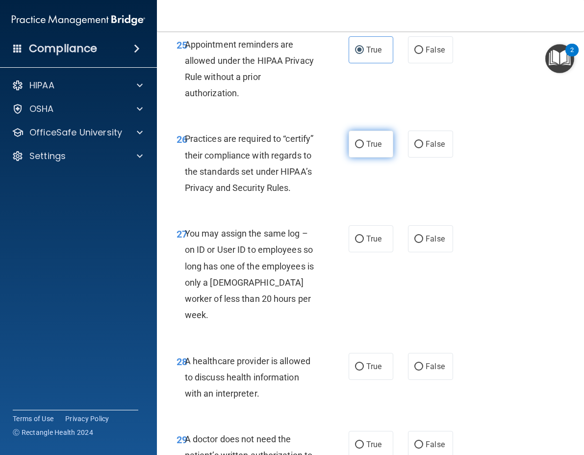
scroll to position [2746, 0]
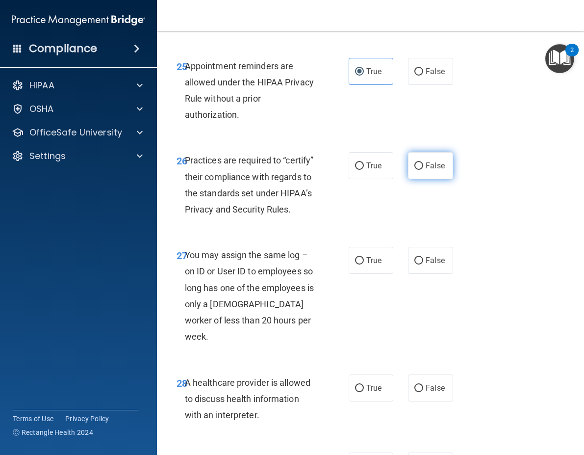
click at [428, 179] on label "False" at bounding box center [430, 165] width 45 height 27
click at [423, 170] on input "False" at bounding box center [418, 165] width 9 height 7
radio input "true"
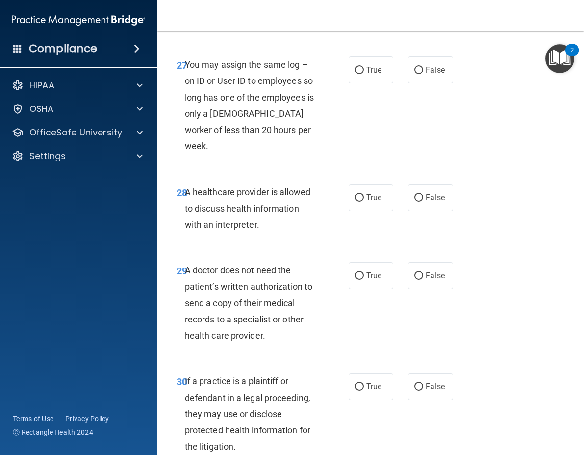
scroll to position [2943, 0]
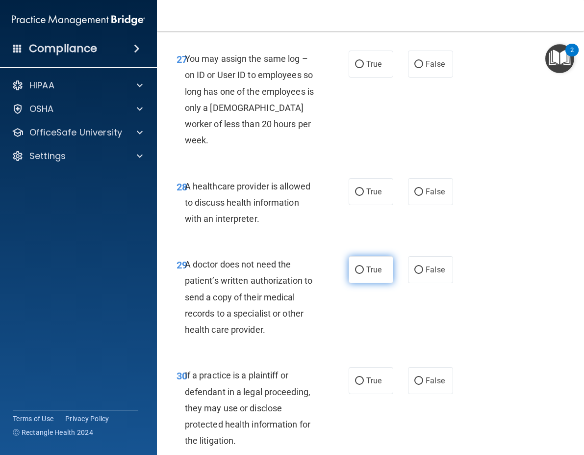
click at [378, 274] on span "True" at bounding box center [373, 269] width 15 height 9
click at [364, 274] on input "True" at bounding box center [359, 269] width 9 height 7
radio input "true"
click at [378, 196] on span "True" at bounding box center [373, 191] width 15 height 9
click at [364, 196] on input "True" at bounding box center [359, 191] width 9 height 7
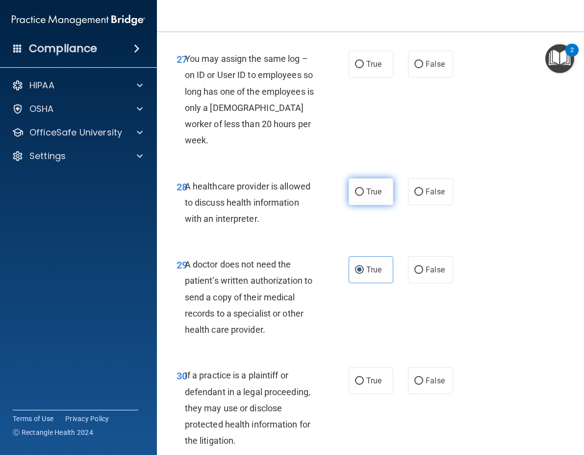
radio input "true"
drag, startPoint x: 411, startPoint y: 129, endPoint x: 398, endPoint y: 152, distance: 25.7
click at [414, 68] on input "False" at bounding box center [418, 64] width 9 height 7
radio input "true"
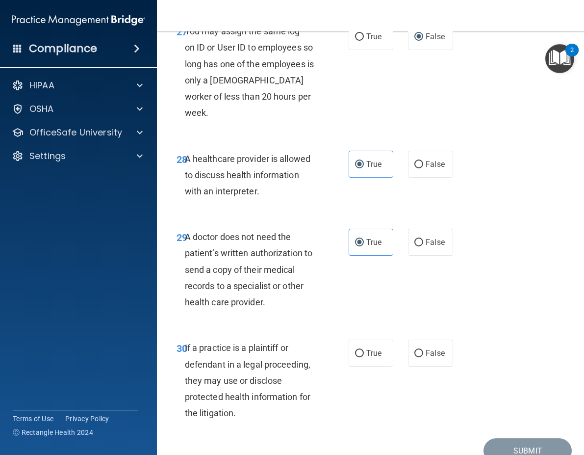
scroll to position [3041, 0]
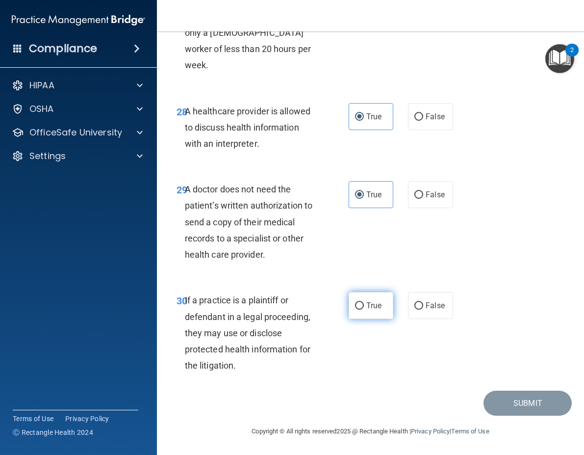
click at [371, 310] on span "True" at bounding box center [373, 305] width 15 height 9
click at [364, 309] on input "True" at bounding box center [359, 305] width 9 height 7
radio input "true"
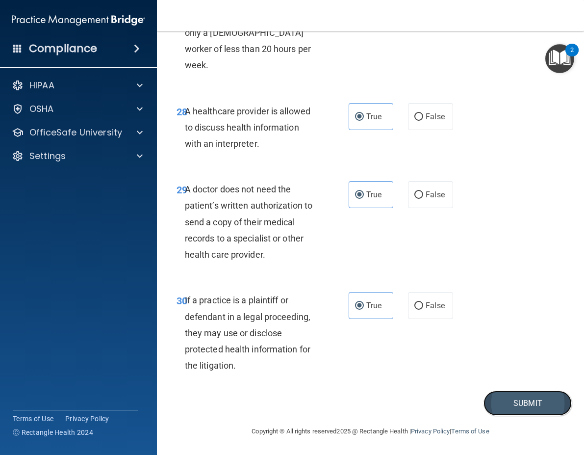
click at [528, 415] on button "Submit" at bounding box center [528, 402] width 88 height 25
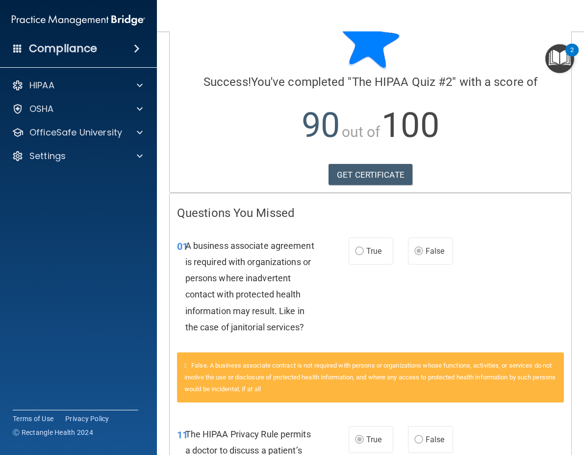
scroll to position [98, 0]
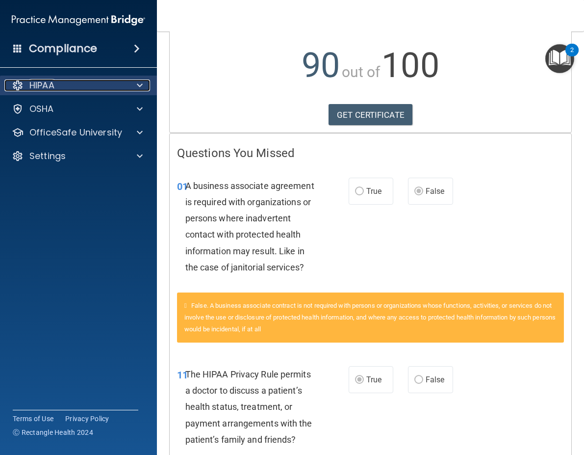
click at [100, 85] on div "HIPAA" at bounding box center [65, 85] width 122 height 12
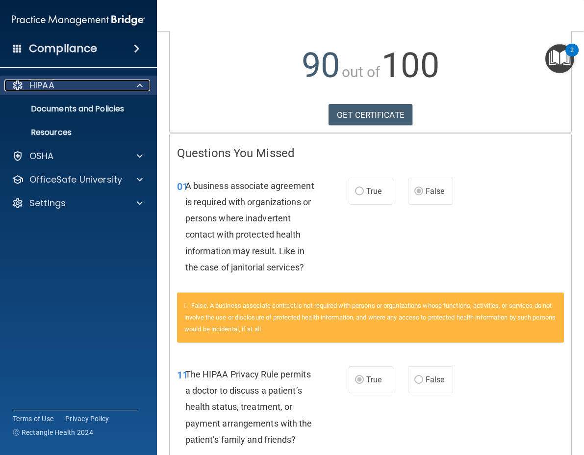
click at [102, 87] on div "HIPAA" at bounding box center [65, 85] width 122 height 12
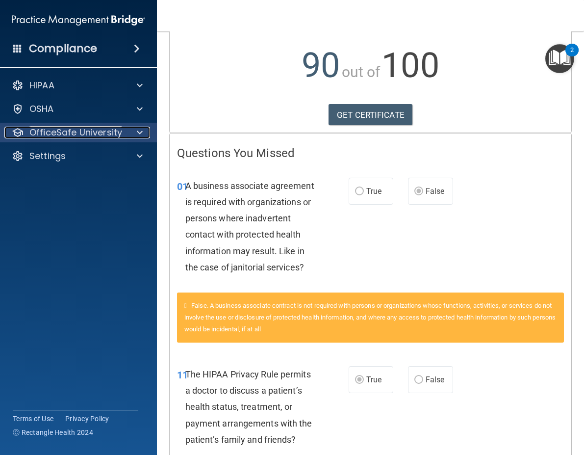
click at [135, 132] on div at bounding box center [138, 133] width 25 height 12
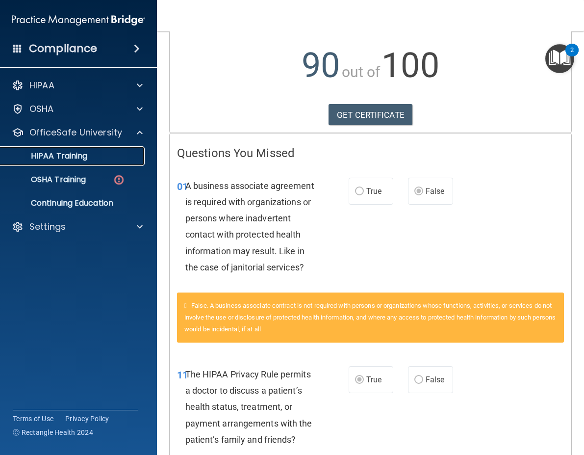
click at [92, 158] on div "HIPAA Training" at bounding box center [73, 156] width 134 height 10
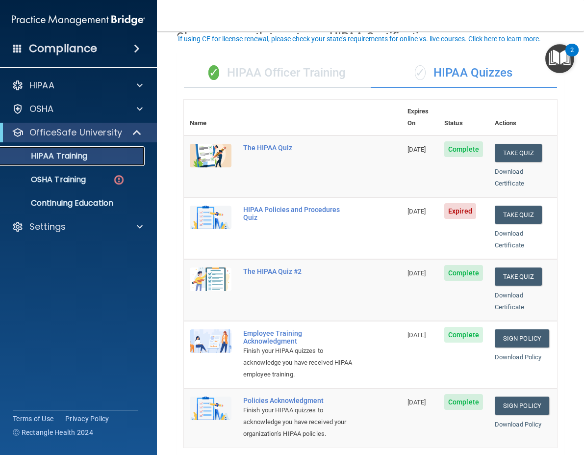
scroll to position [98, 0]
